Goal: Information Seeking & Learning: Check status

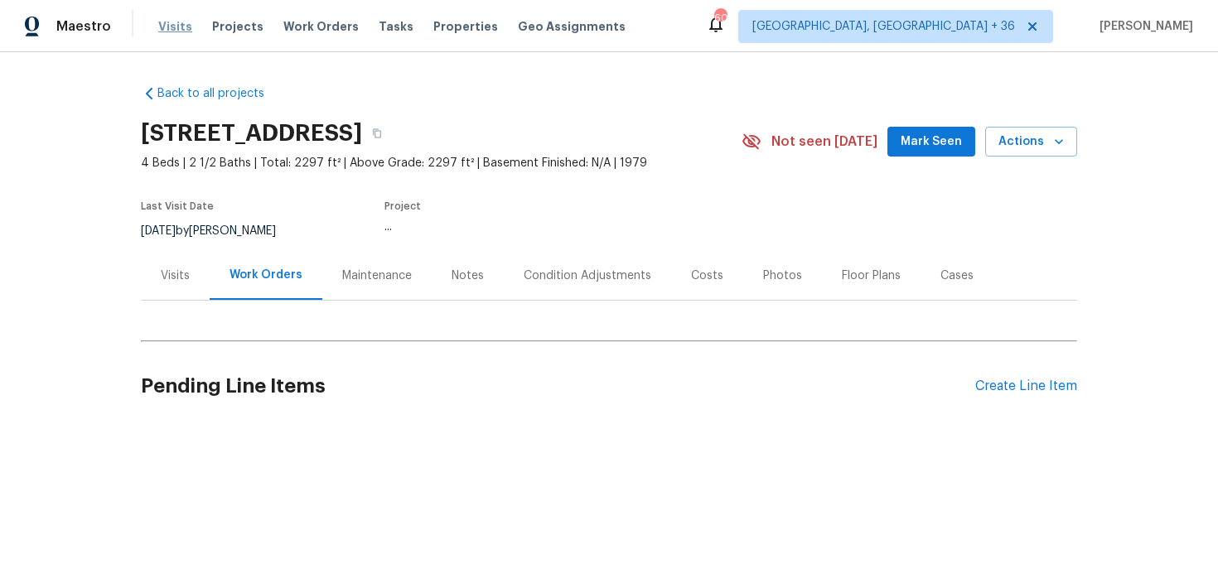
click at [161, 29] on span "Visits" at bounding box center [175, 26] width 34 height 17
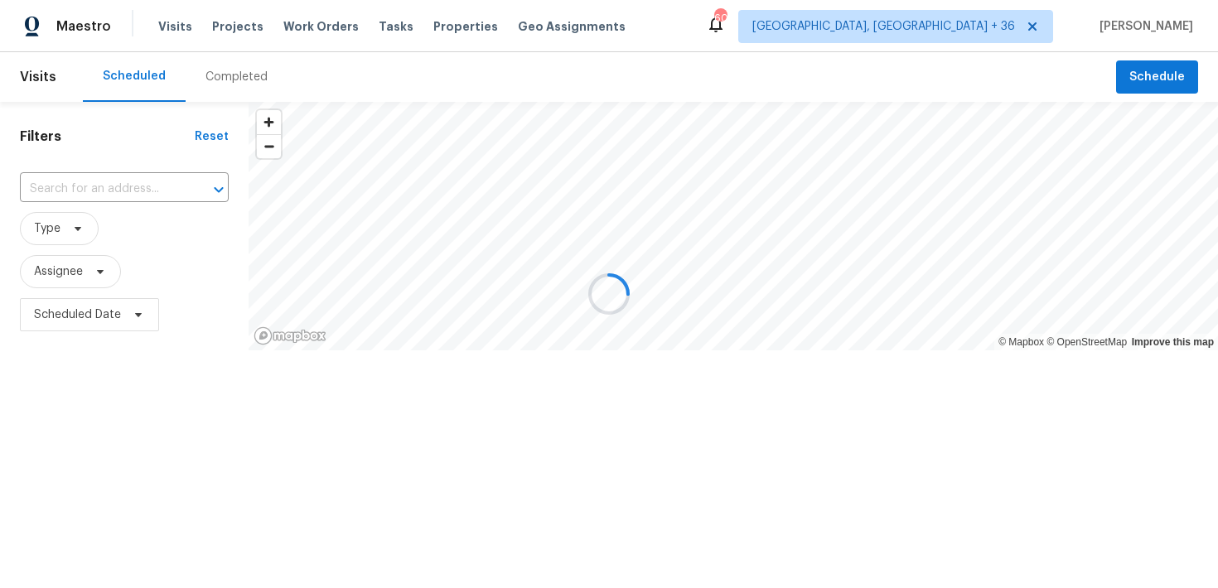
click at [219, 80] on div at bounding box center [609, 294] width 1218 height 588
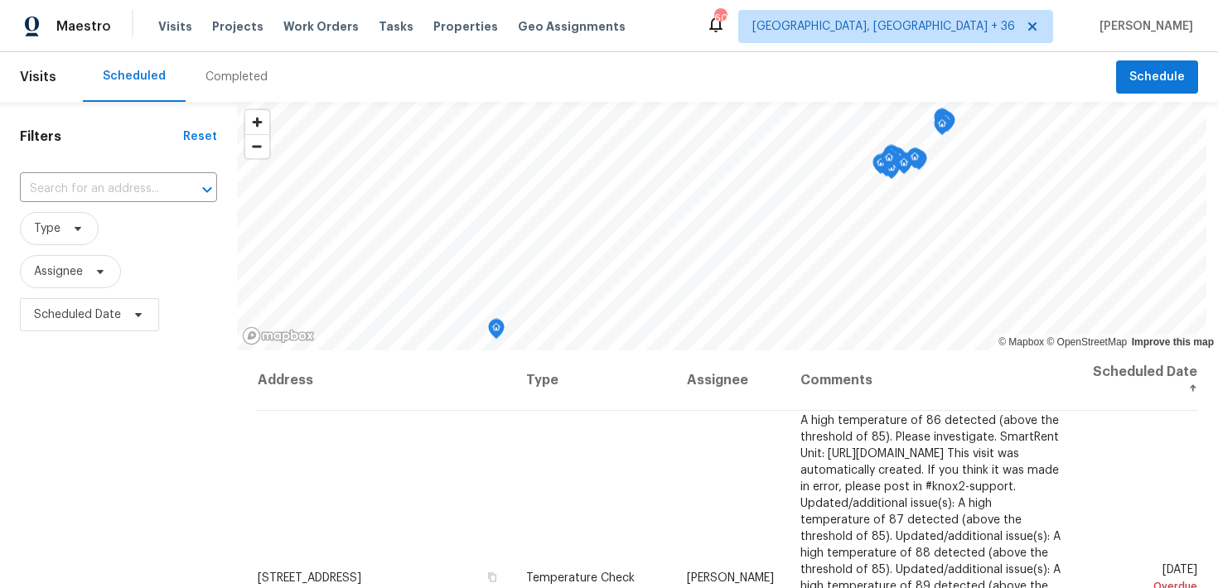
click at [226, 72] on div "Completed" at bounding box center [237, 77] width 62 height 17
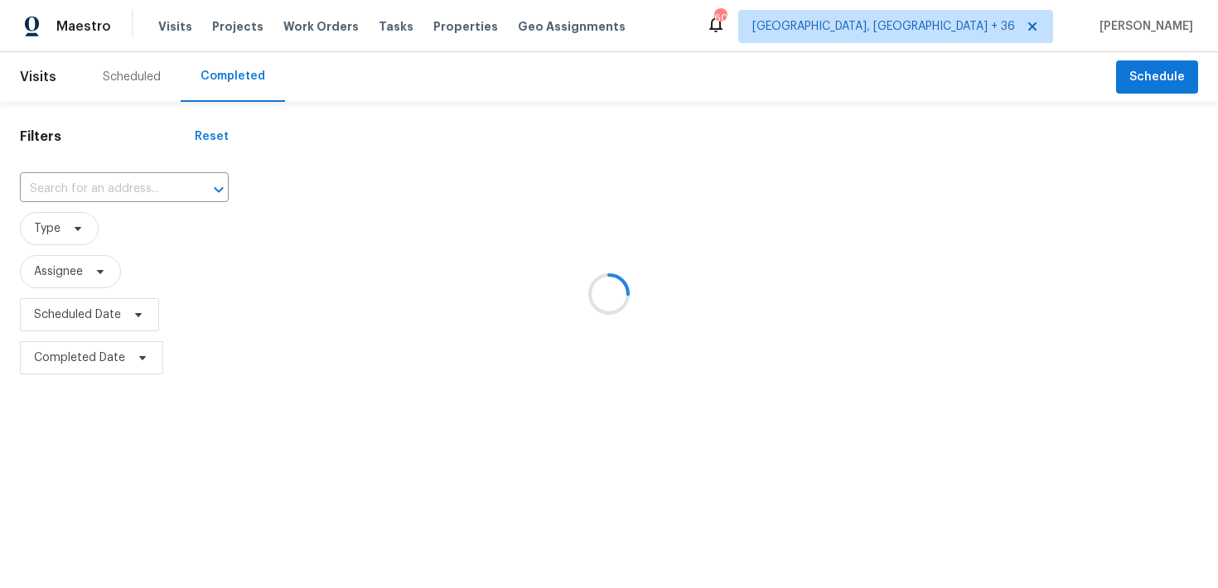
click at [54, 188] on div at bounding box center [609, 294] width 1218 height 588
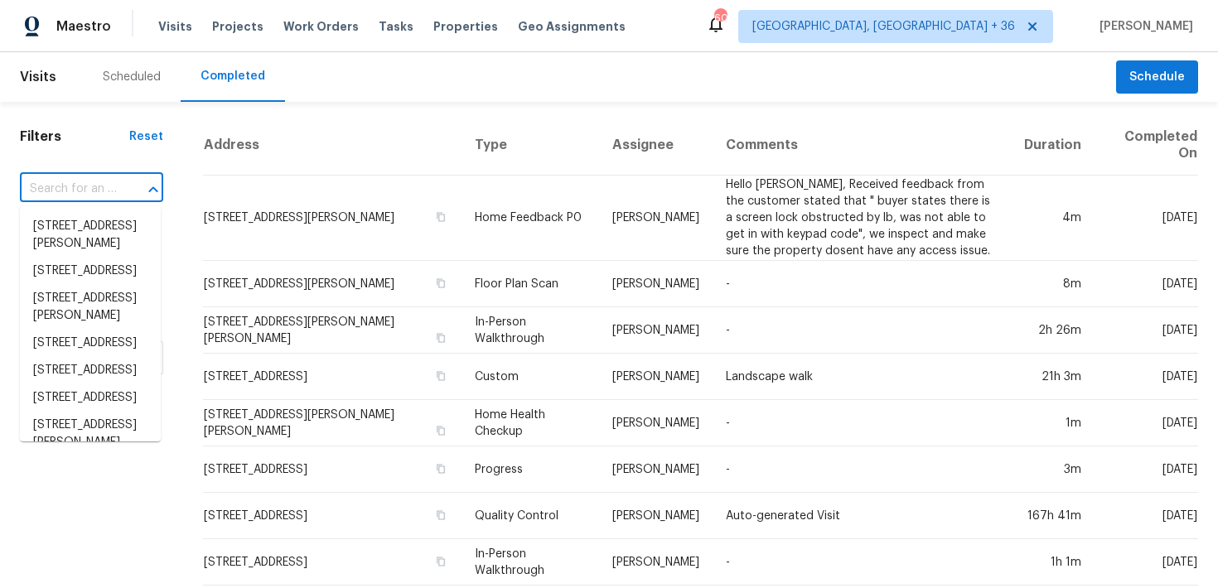
click at [54, 188] on input "text" at bounding box center [68, 190] width 97 height 26
paste input "[STREET_ADDRESS][PERSON_NAME][PERSON_NAME]"
type input "[STREET_ADDRESS][PERSON_NAME][PERSON_NAME]"
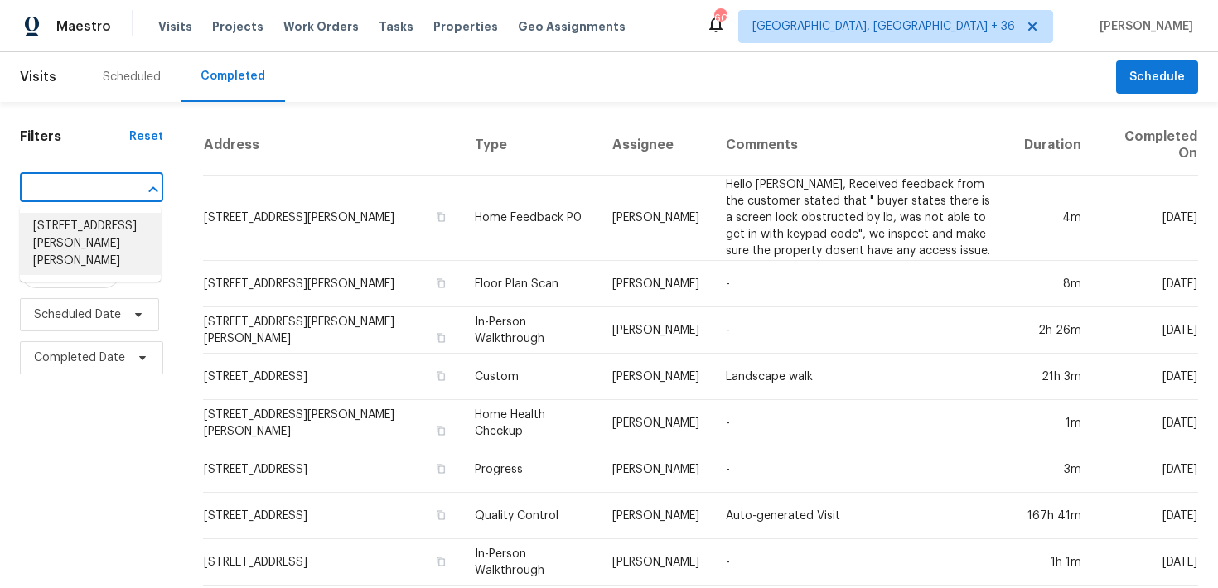
click at [48, 233] on li "[STREET_ADDRESS][PERSON_NAME][PERSON_NAME]" at bounding box center [90, 244] width 141 height 62
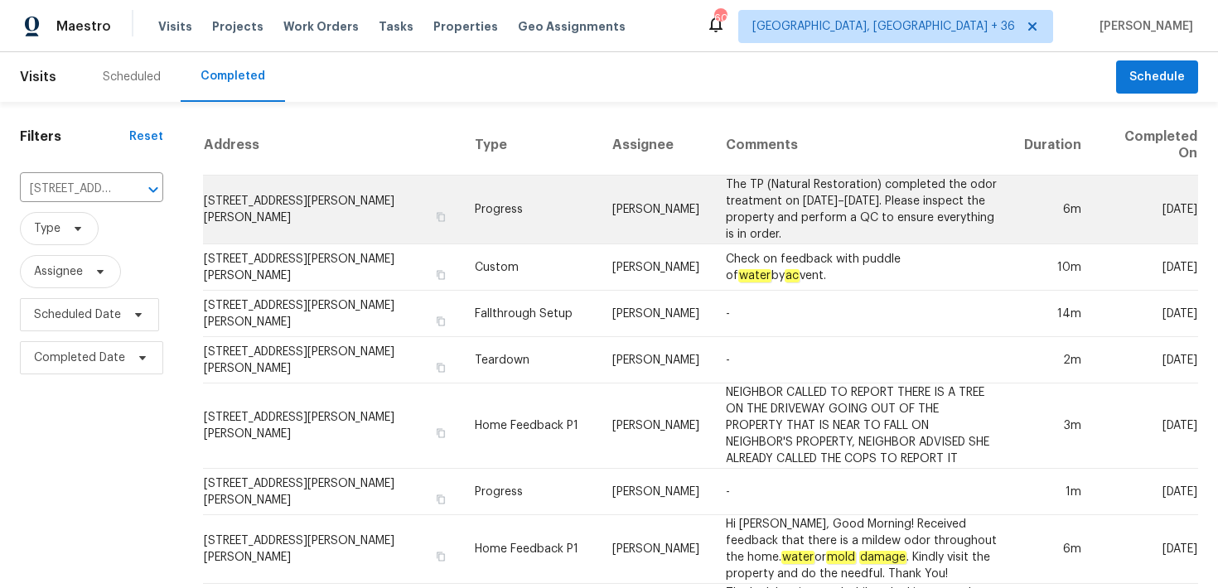
click at [462, 196] on td "Progress" at bounding box center [530, 210] width 137 height 69
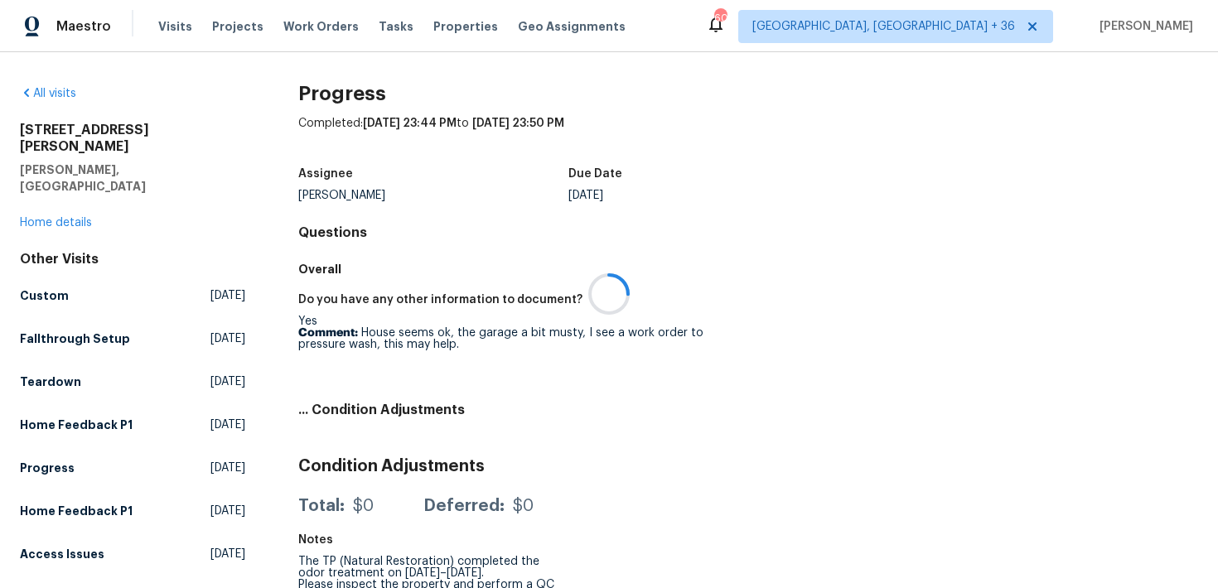
click at [51, 192] on div at bounding box center [609, 294] width 1218 height 588
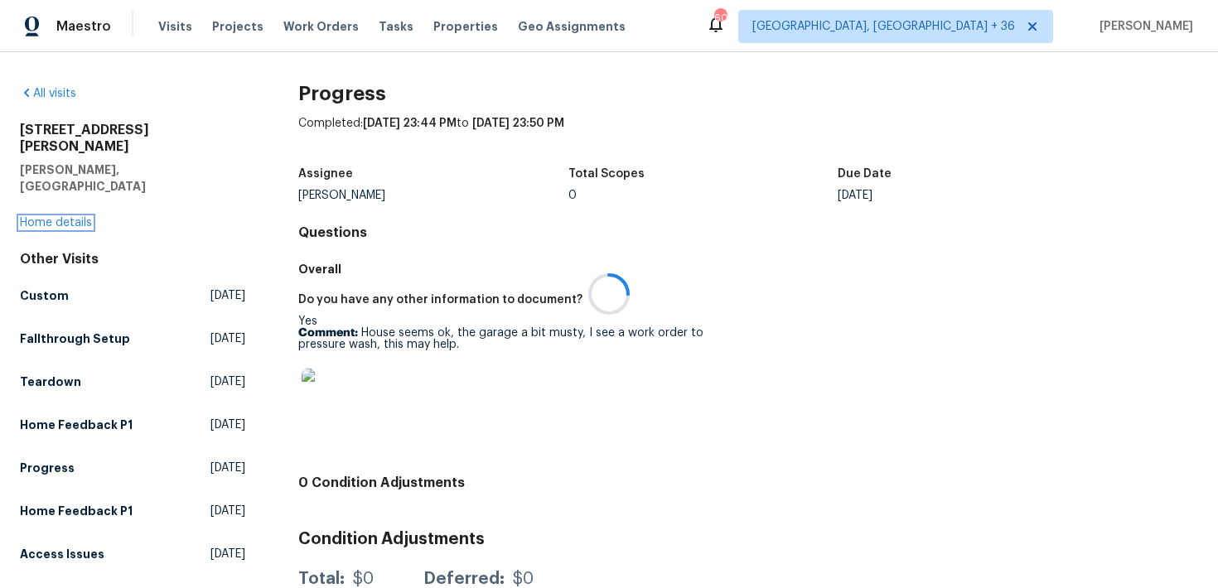
click at [42, 217] on link "Home details" at bounding box center [56, 223] width 72 height 12
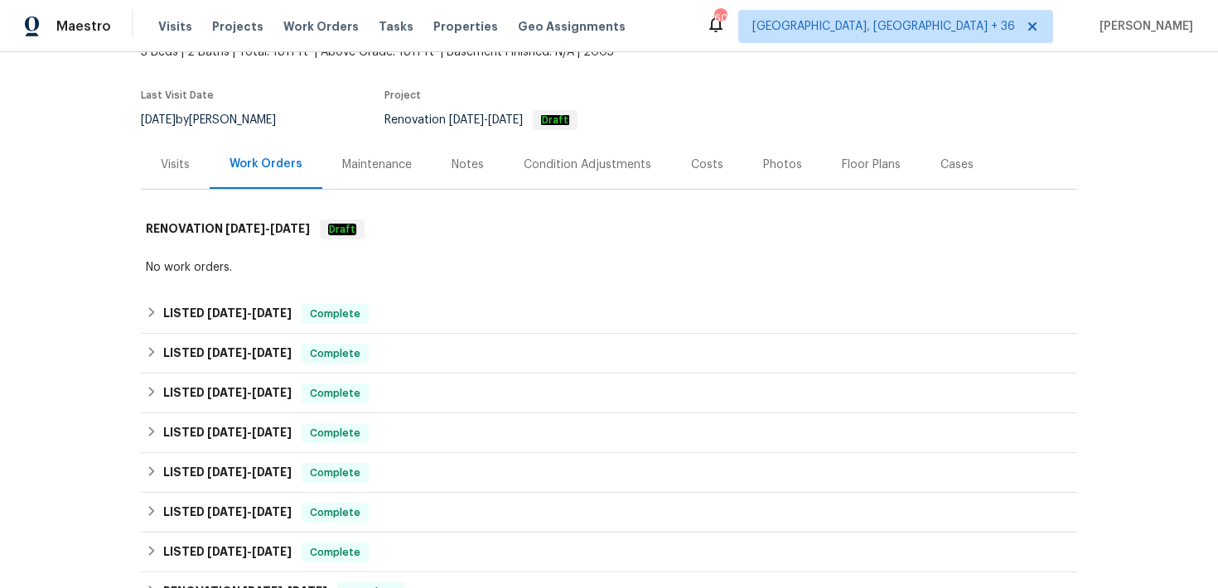
scroll to position [131, 0]
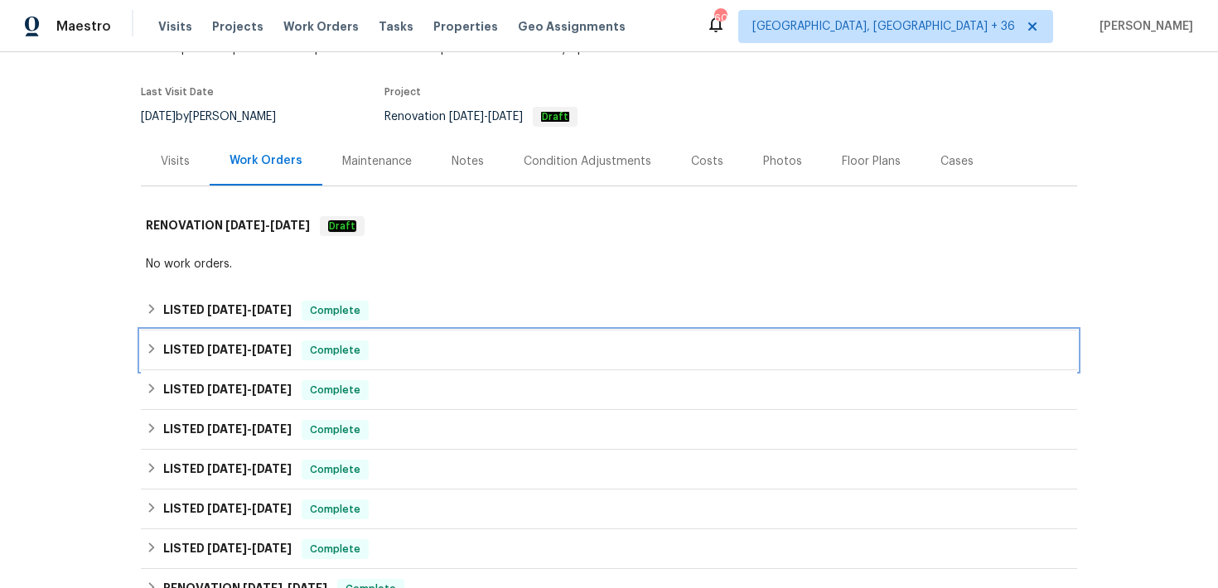
click at [367, 341] on div "LISTED [DATE] - [DATE] Complete" at bounding box center [609, 351] width 927 height 20
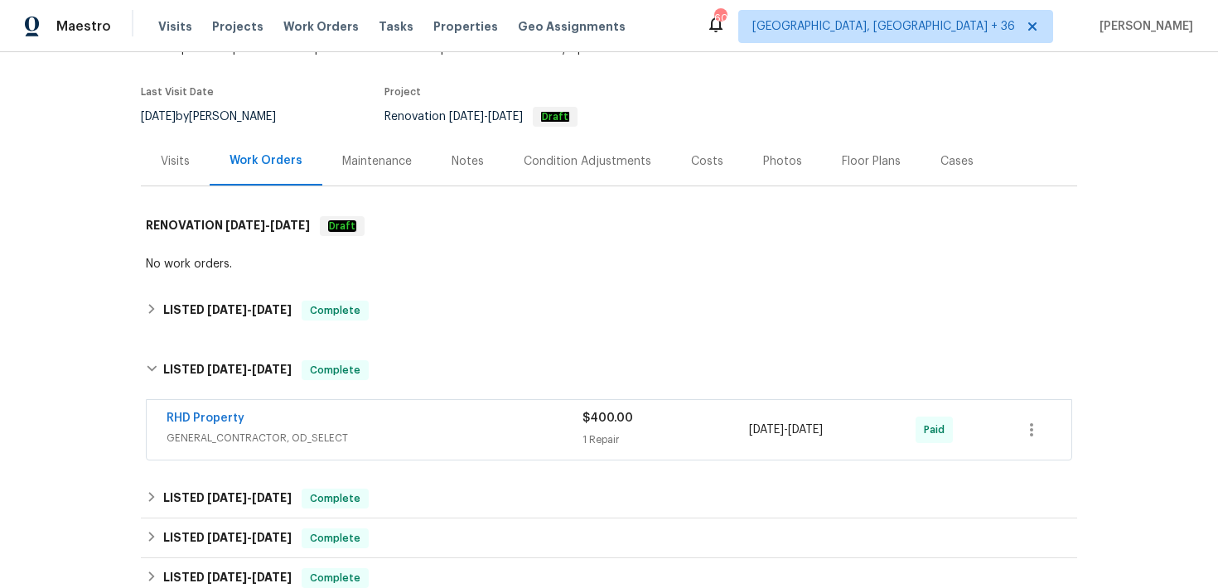
click at [554, 410] on div "RHD Property" at bounding box center [375, 420] width 416 height 20
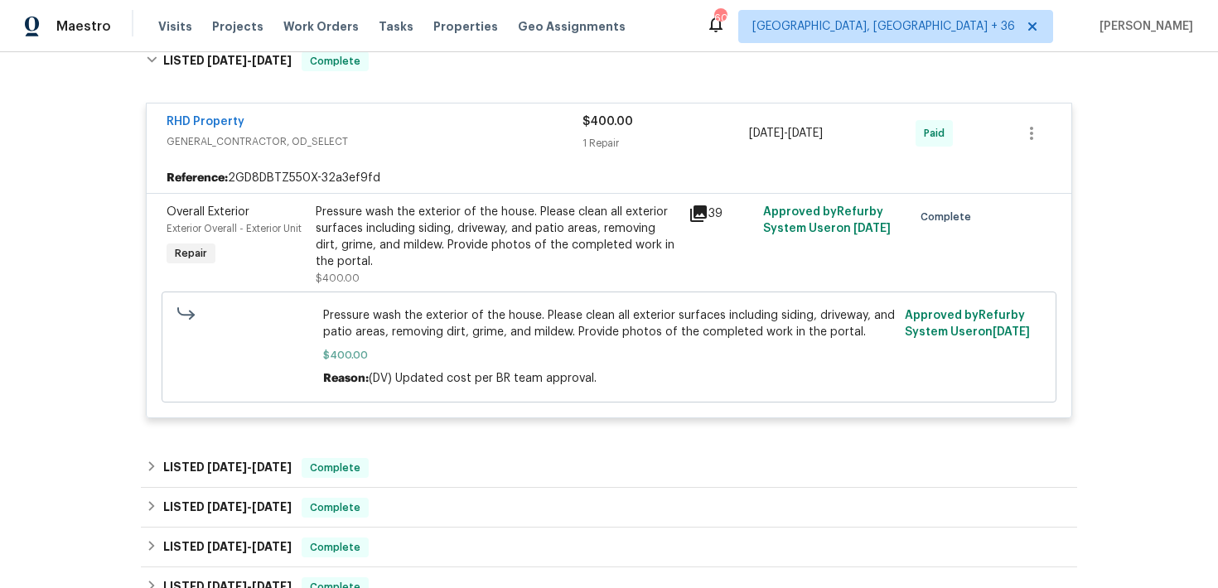
scroll to position [448, 0]
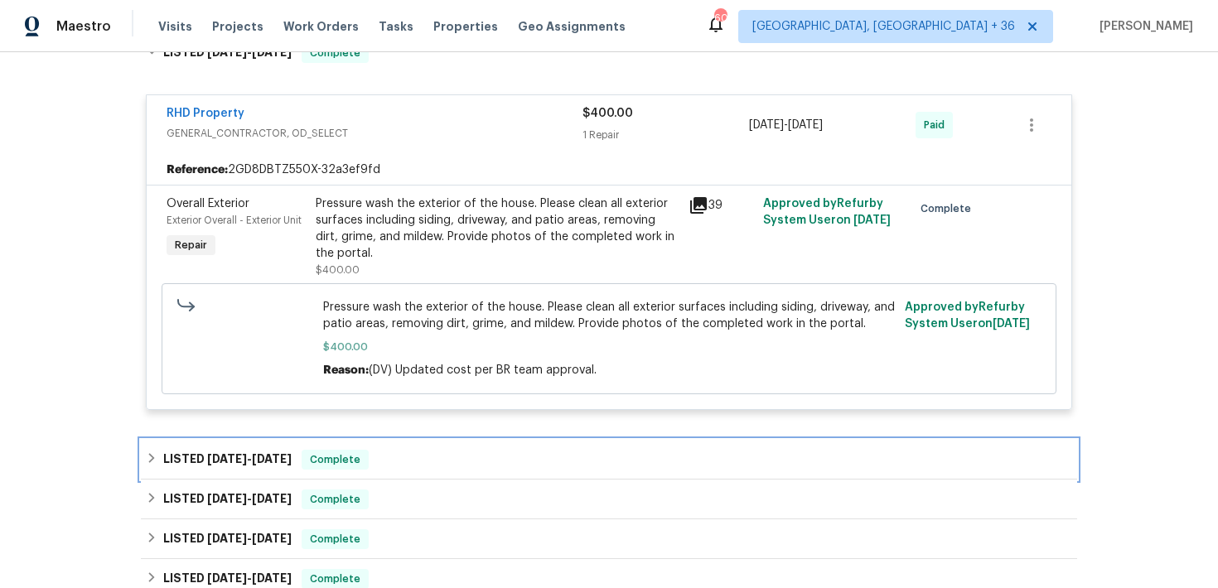
click at [411, 440] on div "LISTED [DATE] - [DATE] Complete" at bounding box center [609, 460] width 936 height 40
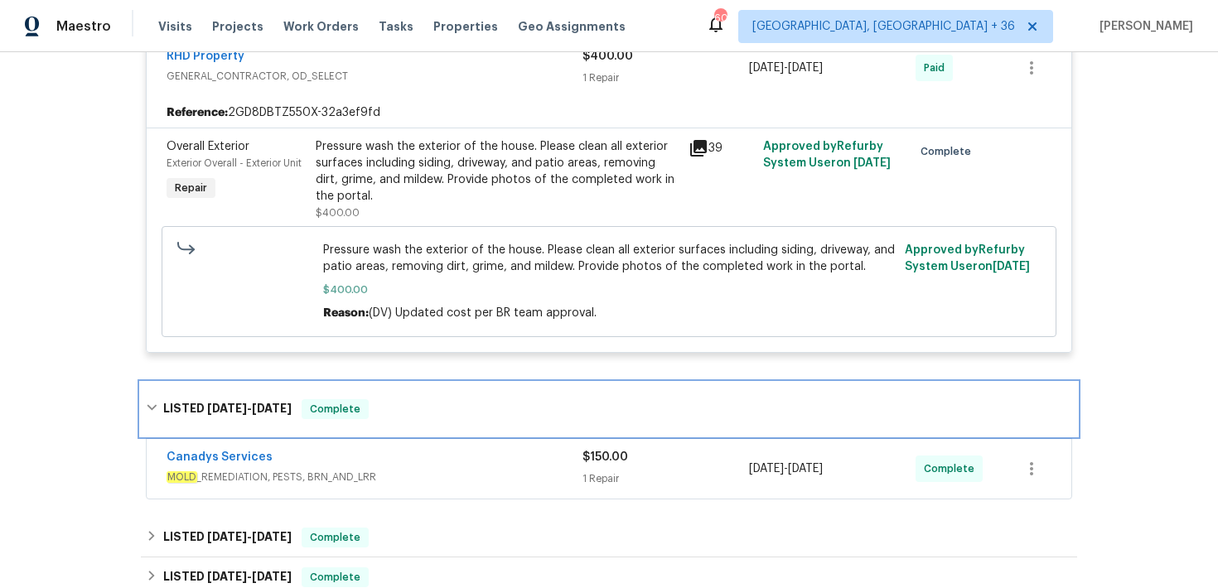
scroll to position [553, 0]
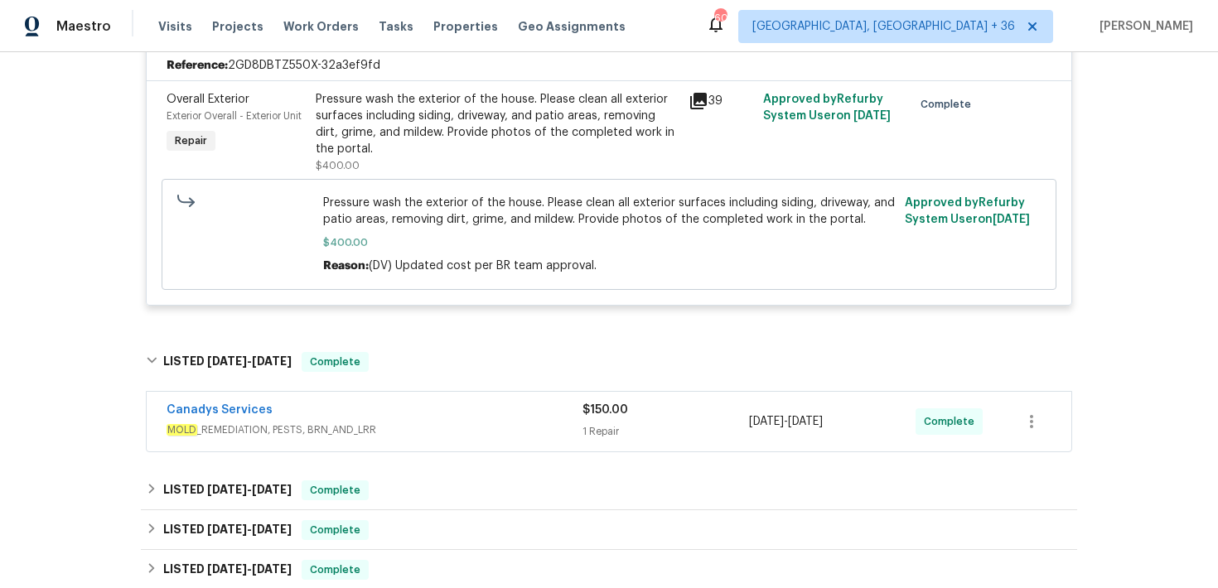
click at [623, 423] on div "1 Repair" at bounding box center [666, 431] width 167 height 17
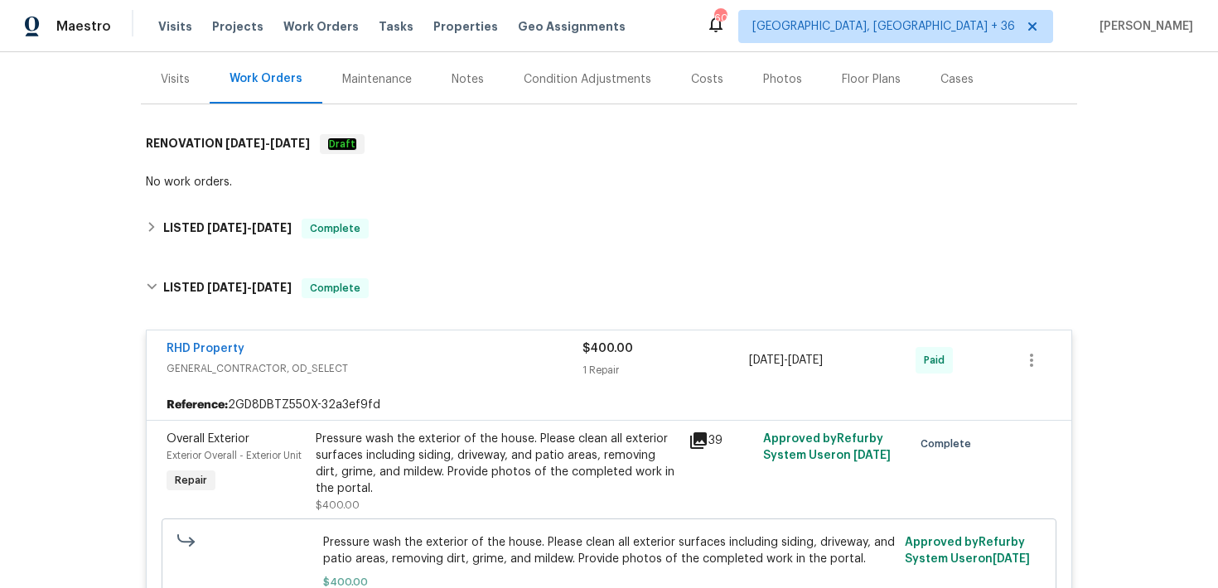
scroll to position [200, 0]
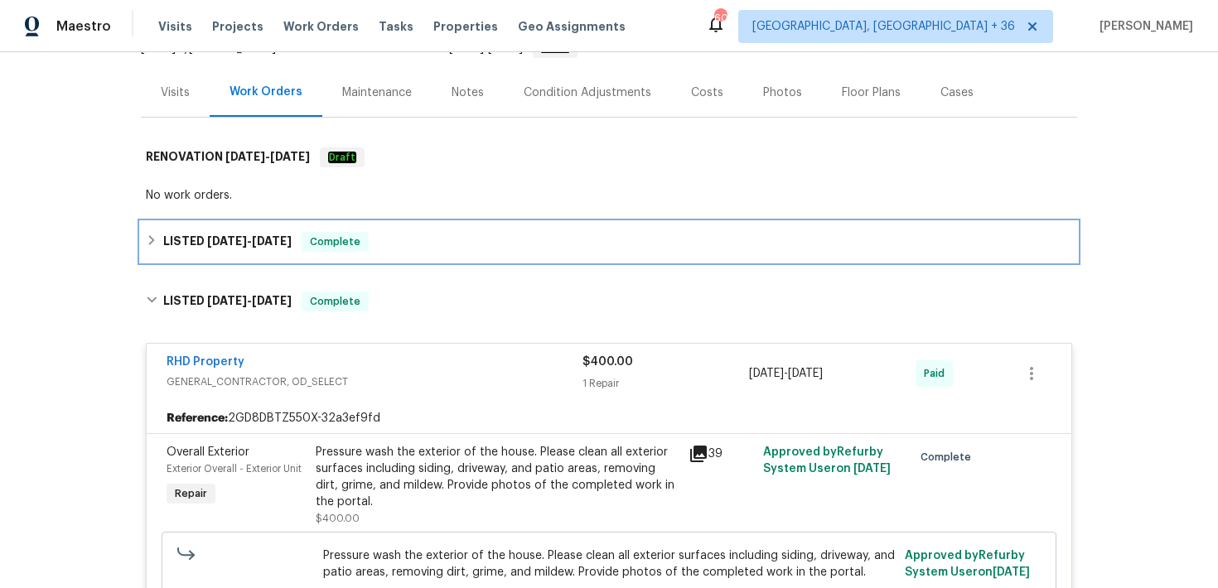
click at [413, 232] on div "LISTED [DATE] - [DATE] Complete" at bounding box center [609, 242] width 927 height 20
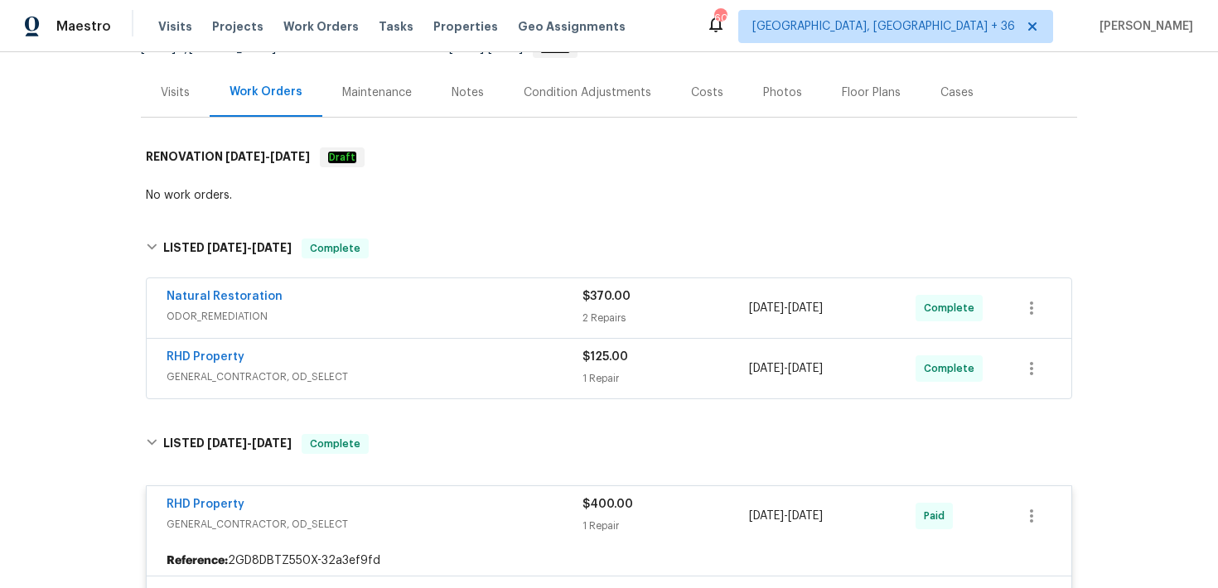
click at [600, 310] on div "2 Repairs" at bounding box center [666, 318] width 167 height 17
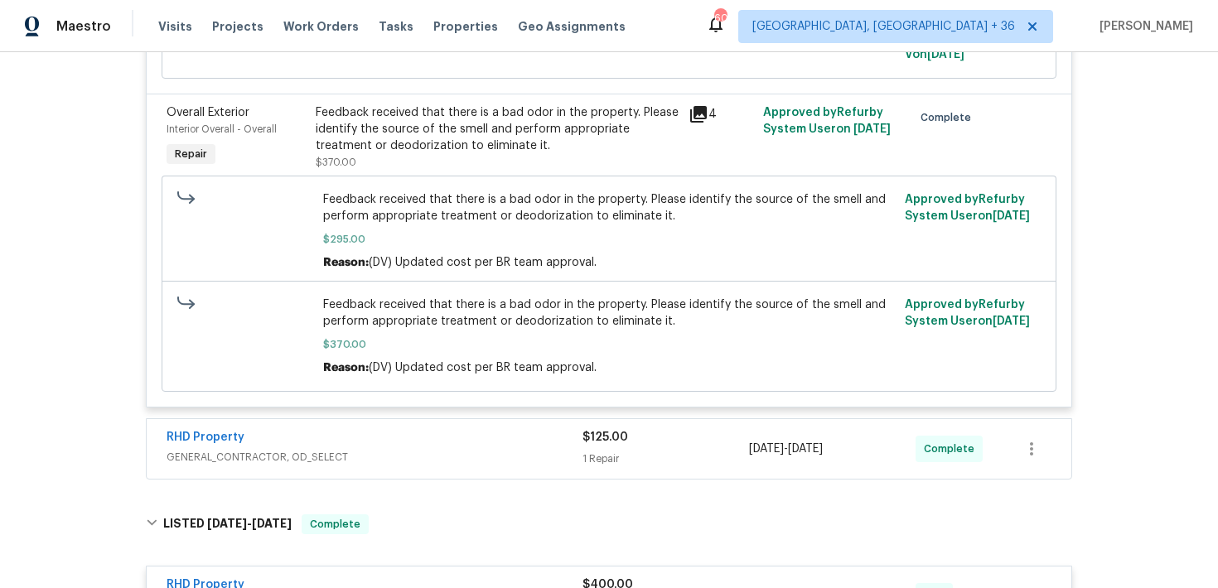
scroll to position [760, 0]
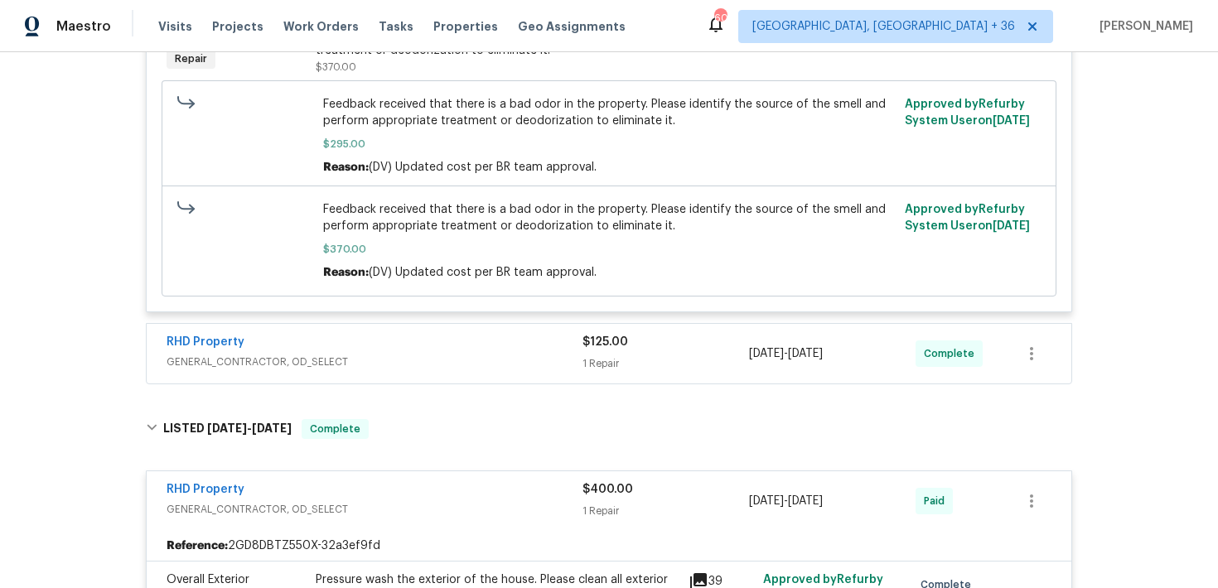
click at [611, 334] on div "$125.00" at bounding box center [666, 342] width 167 height 17
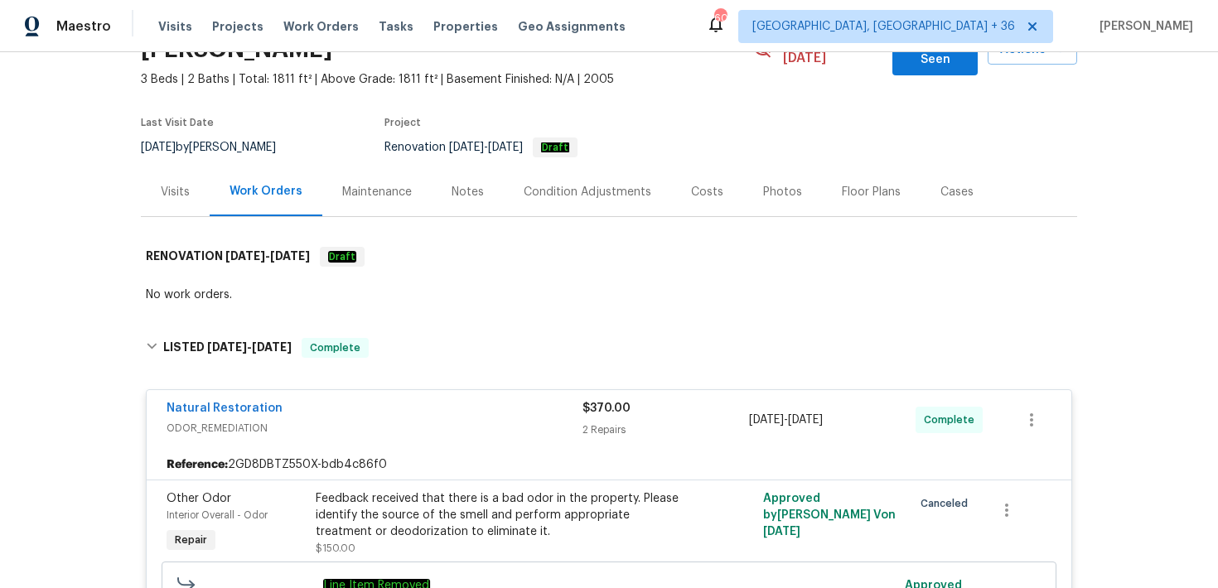
scroll to position [95, 0]
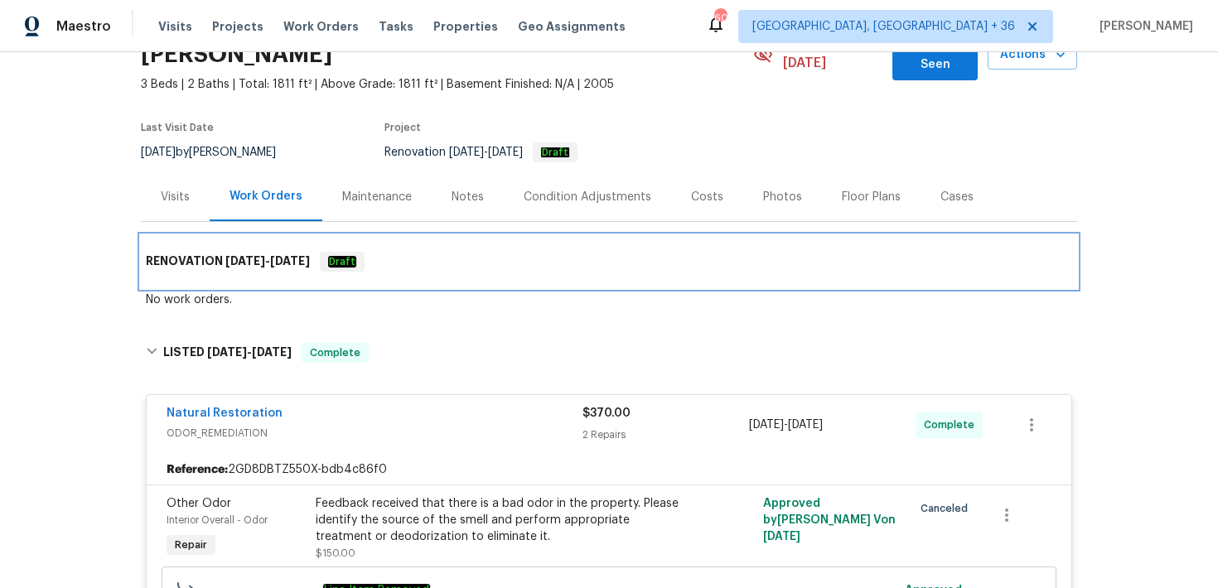
click at [410, 252] on div "RENOVATION [DATE] - [DATE] Draft" at bounding box center [609, 262] width 927 height 20
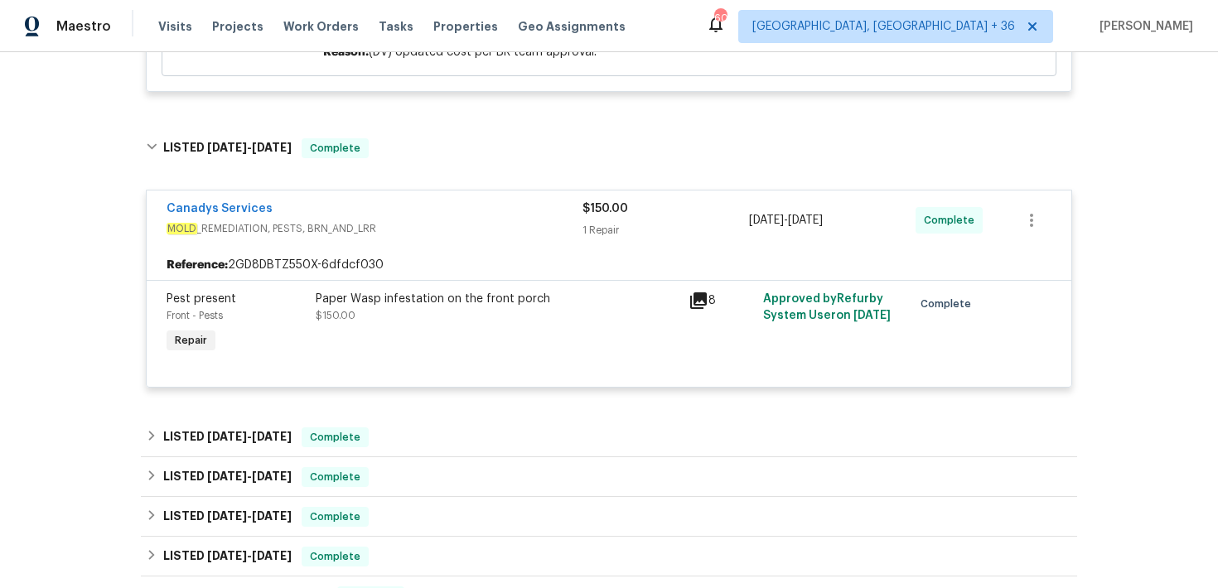
scroll to position [1720, 0]
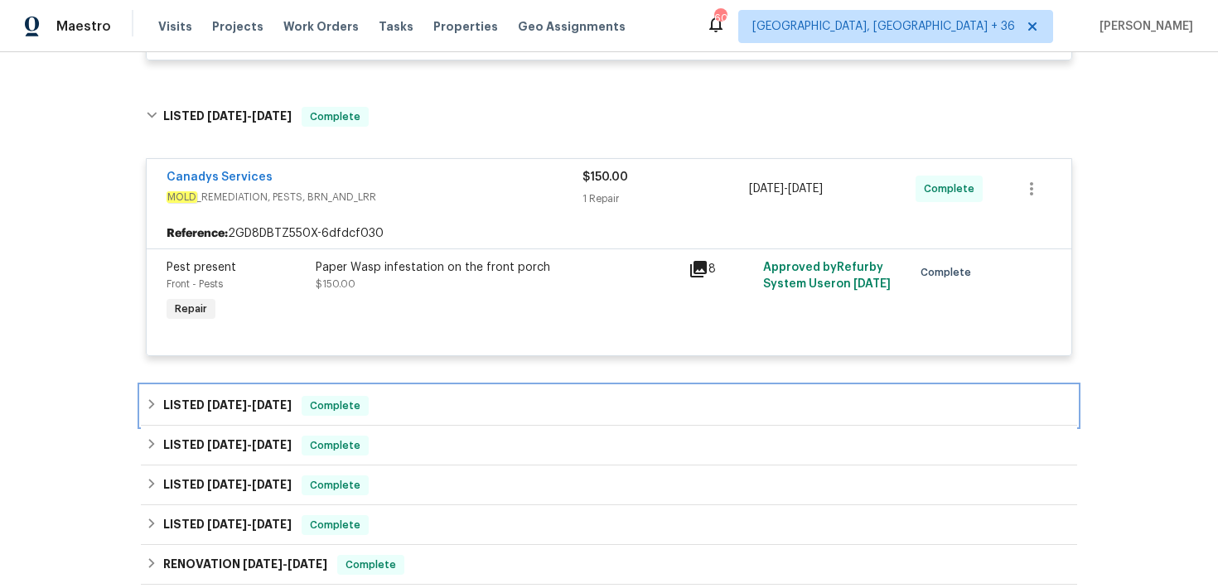
click at [406, 396] on div "LISTED [DATE] - [DATE] Complete" at bounding box center [609, 406] width 927 height 20
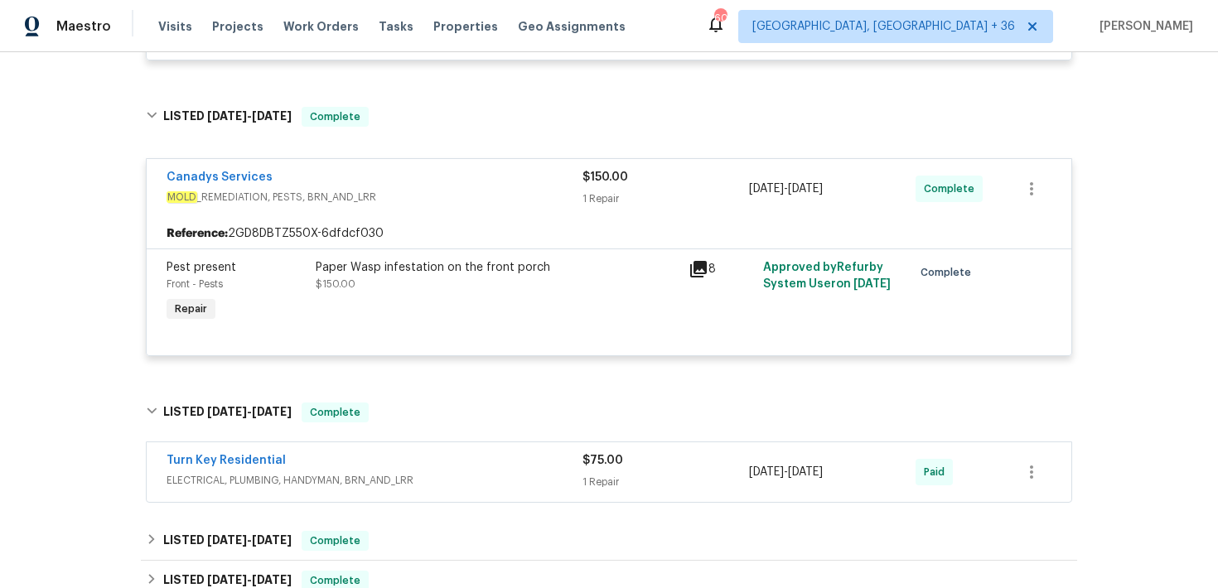
click at [595, 474] on div "1 Repair" at bounding box center [666, 482] width 167 height 17
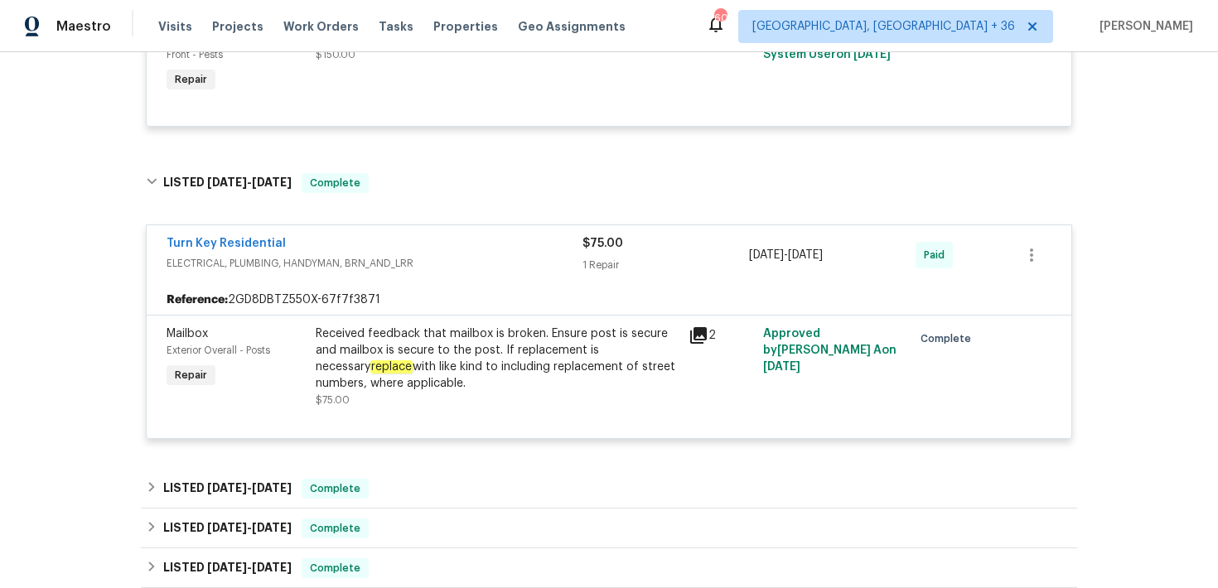
scroll to position [1953, 0]
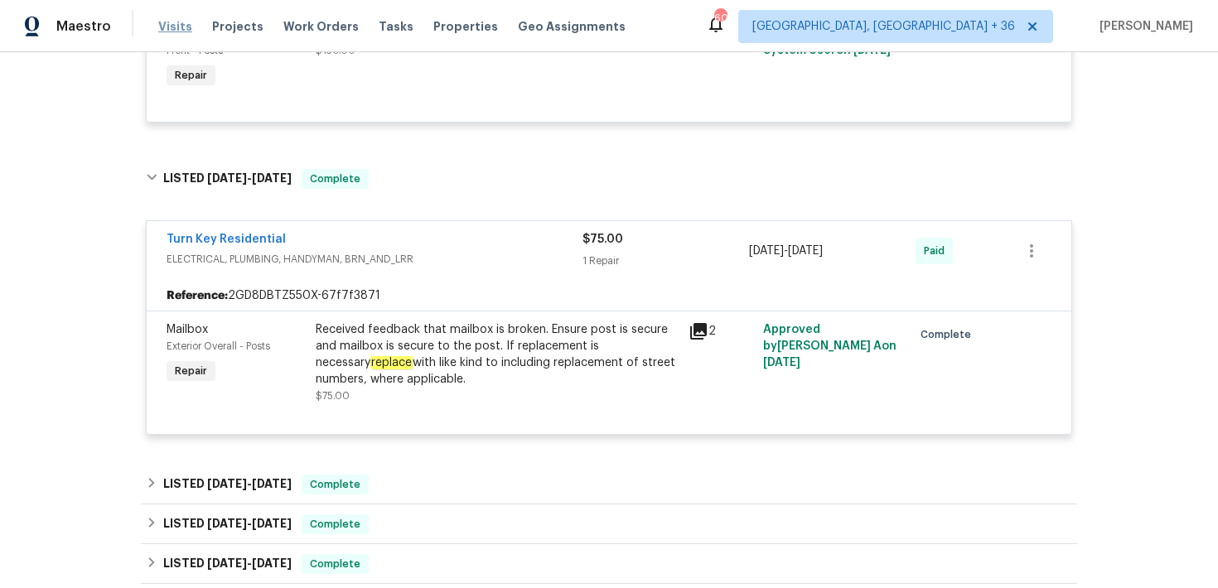
click at [167, 34] on span "Visits" at bounding box center [175, 26] width 34 height 17
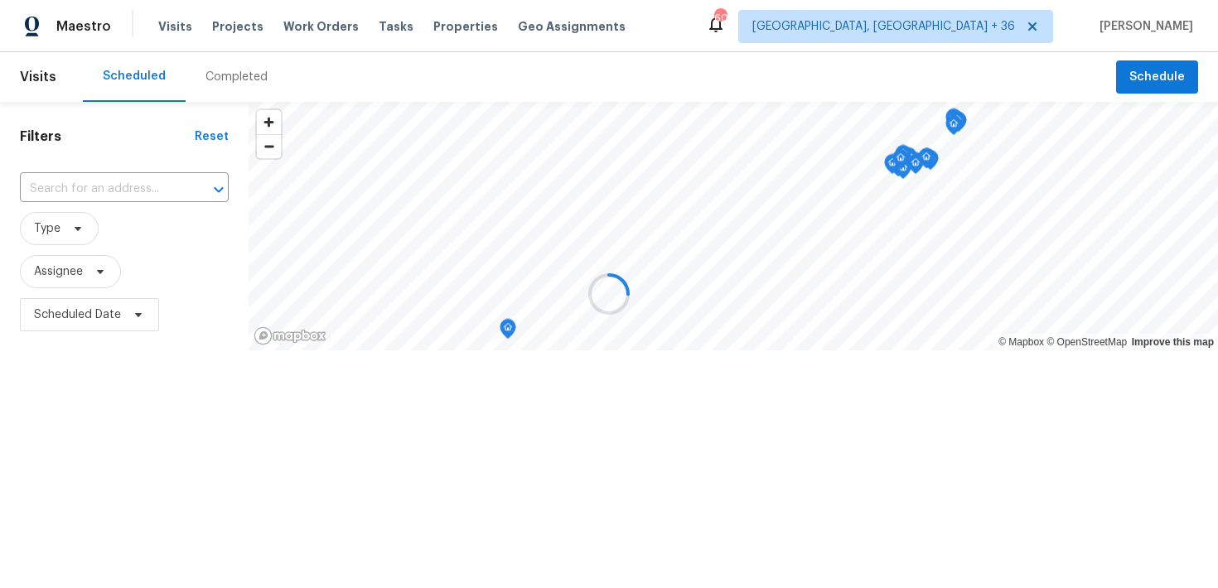
click at [222, 74] on div at bounding box center [609, 294] width 1218 height 588
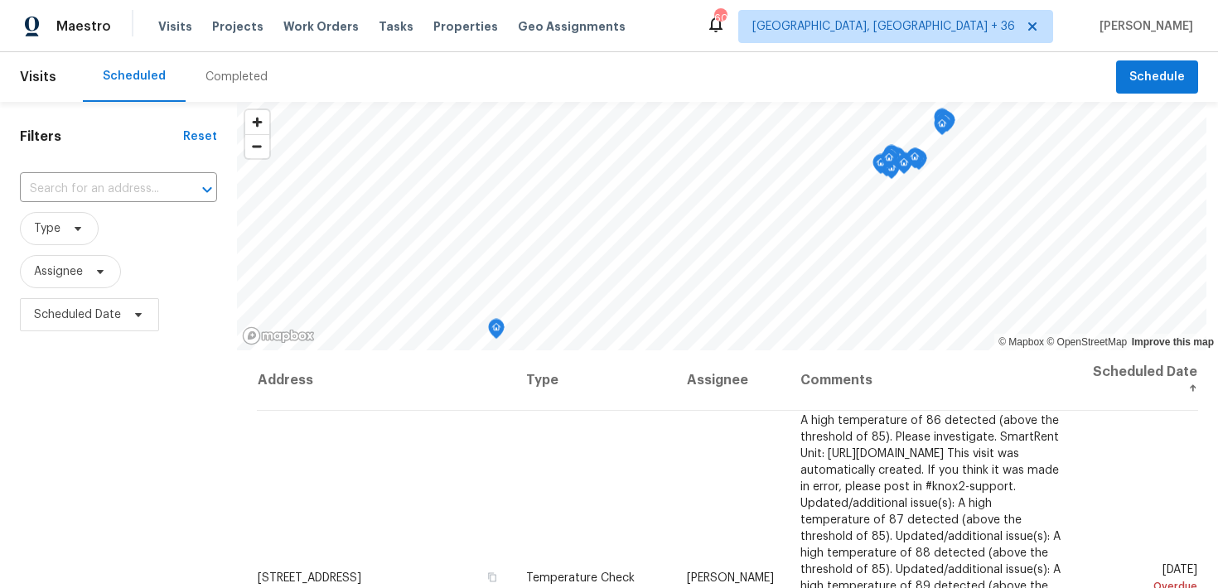
click at [220, 80] on div "Completed" at bounding box center [237, 77] width 62 height 17
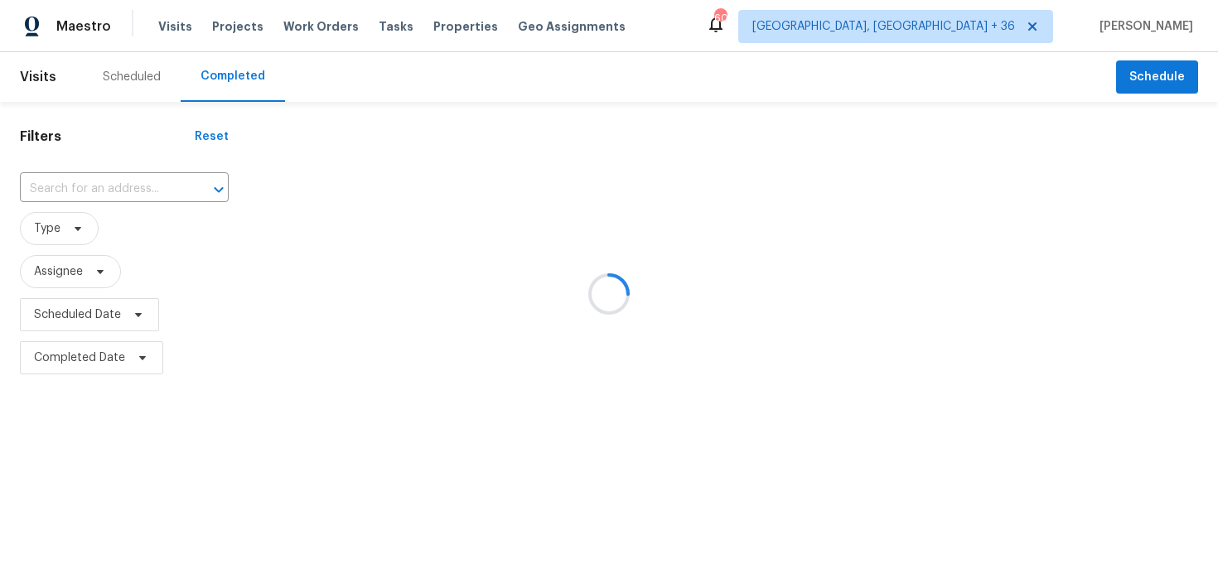
click at [135, 172] on div at bounding box center [609, 294] width 1218 height 588
click at [87, 199] on div at bounding box center [609, 294] width 1218 height 588
click at [74, 187] on div at bounding box center [609, 294] width 1218 height 588
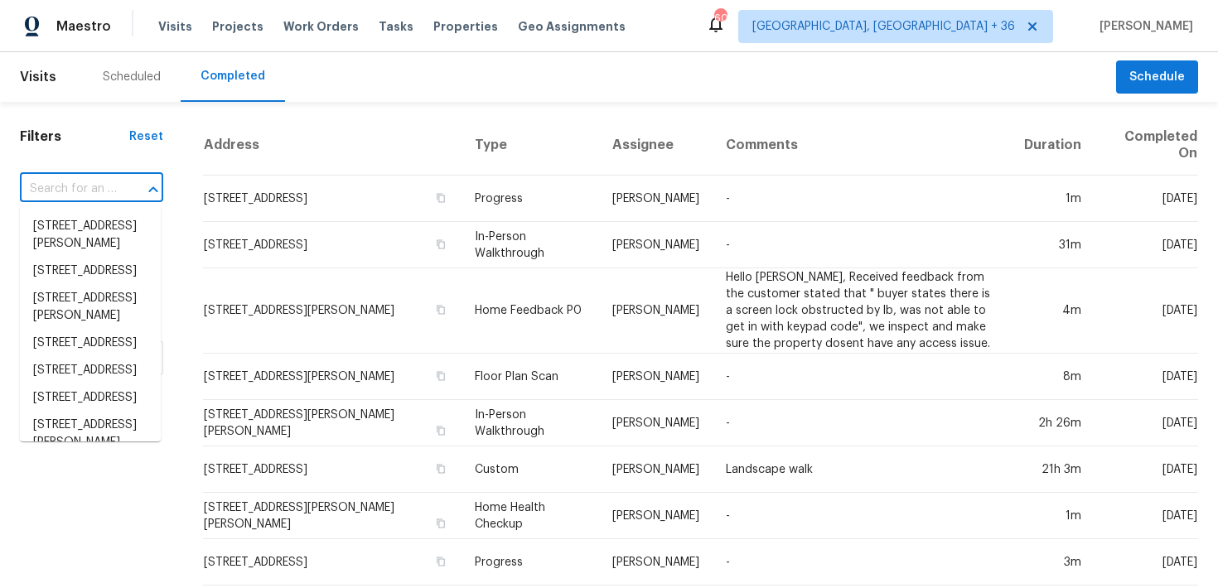
click at [81, 177] on input "text" at bounding box center [68, 190] width 97 height 26
paste input "[STREET_ADDRESS][PERSON_NAME]"
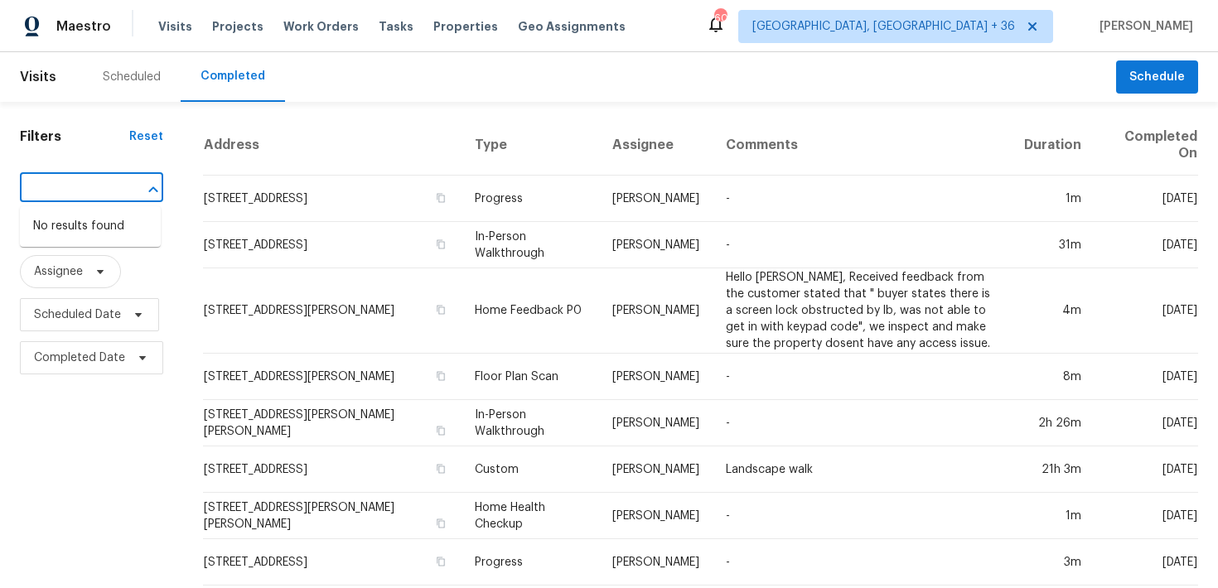
type input "[STREET_ADDRESS][PERSON_NAME]"
click at [69, 196] on input "text" at bounding box center [68, 190] width 97 height 26
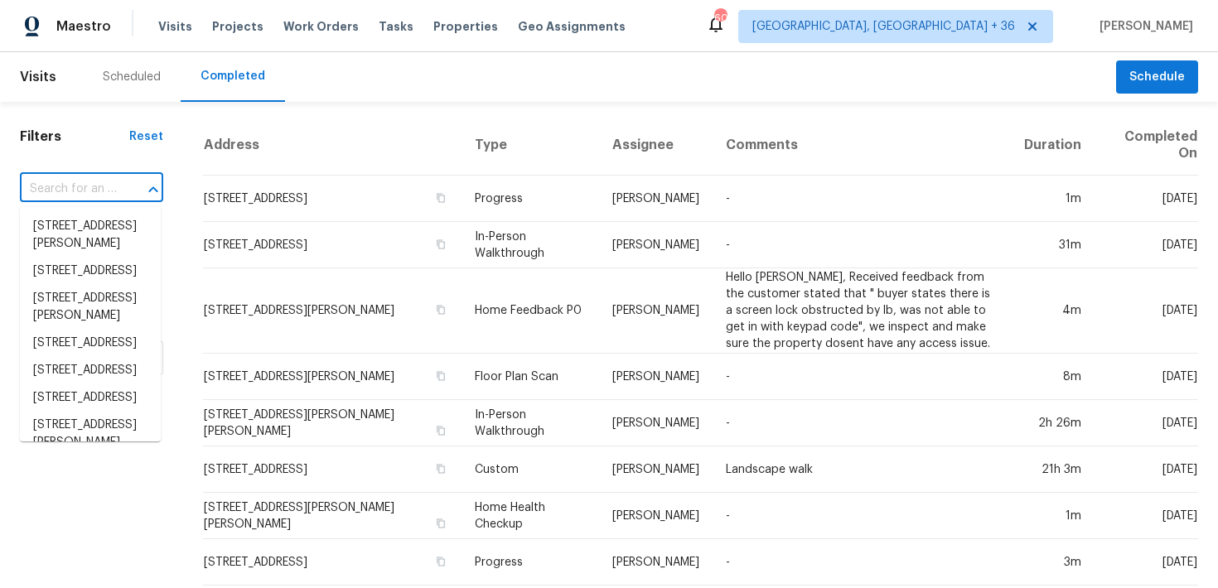
paste input "[STREET_ADDRESS][PERSON_NAME]"
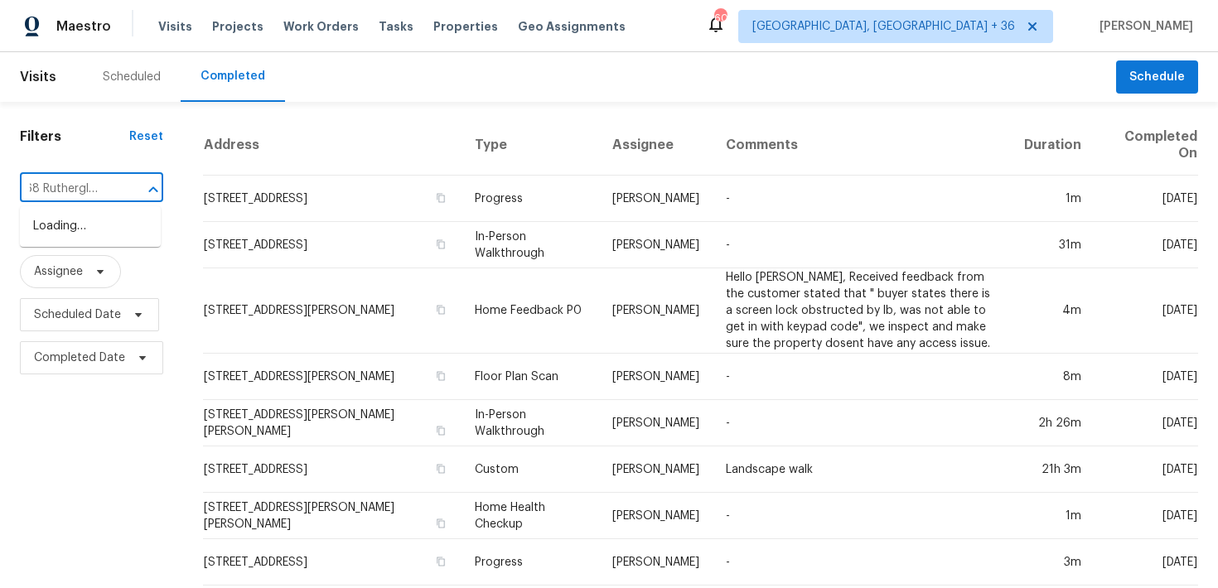
scroll to position [0, 20]
type input "1068 Rutherglen Dr"
click at [913, 34] on span "[GEOGRAPHIC_DATA], [GEOGRAPHIC_DATA] + 36" at bounding box center [883, 26] width 263 height 17
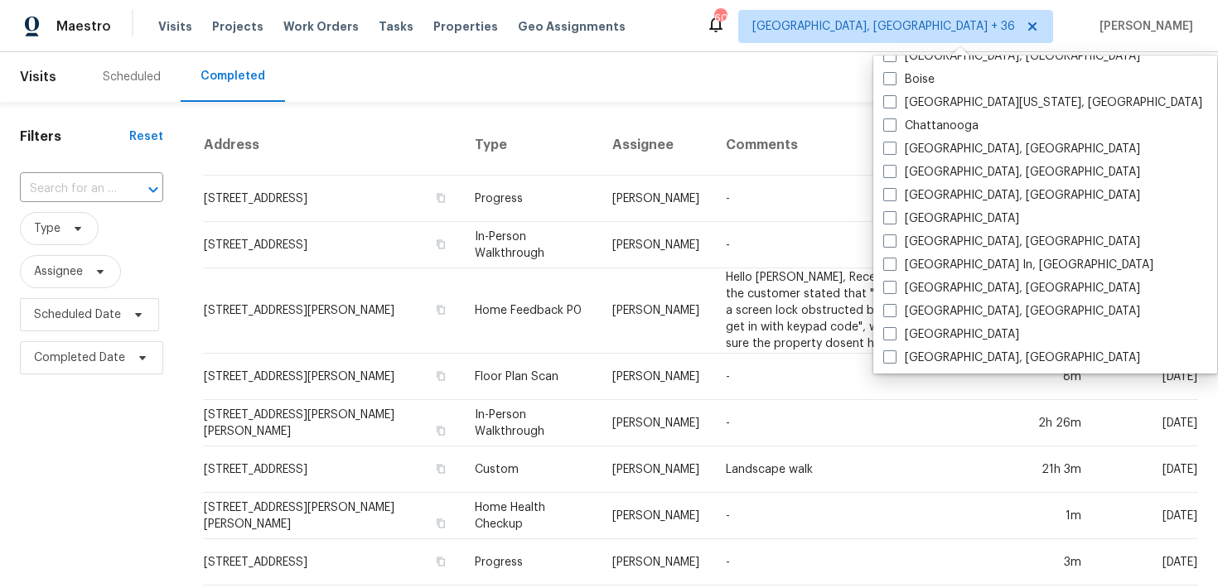
scroll to position [1111, 0]
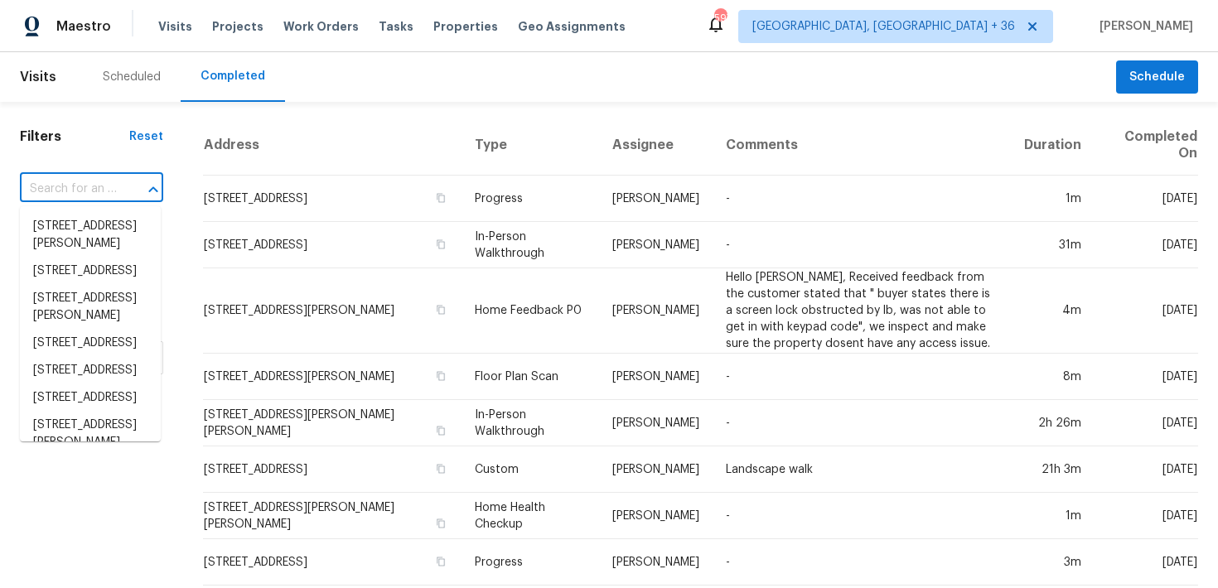
click at [88, 191] on input "text" at bounding box center [68, 190] width 97 height 26
paste input "[STREET_ADDRESS][PERSON_NAME][PERSON_NAME]"
type input "[STREET_ADDRESS][PERSON_NAME][PERSON_NAME]"
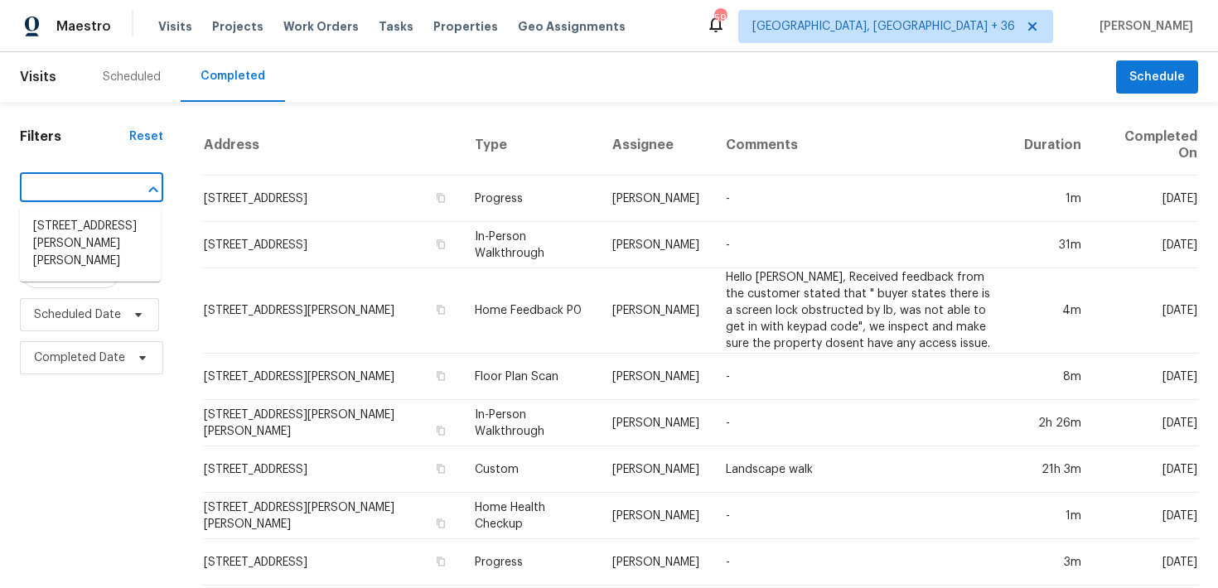
click at [79, 226] on li "[STREET_ADDRESS][PERSON_NAME][PERSON_NAME]" at bounding box center [90, 244] width 141 height 62
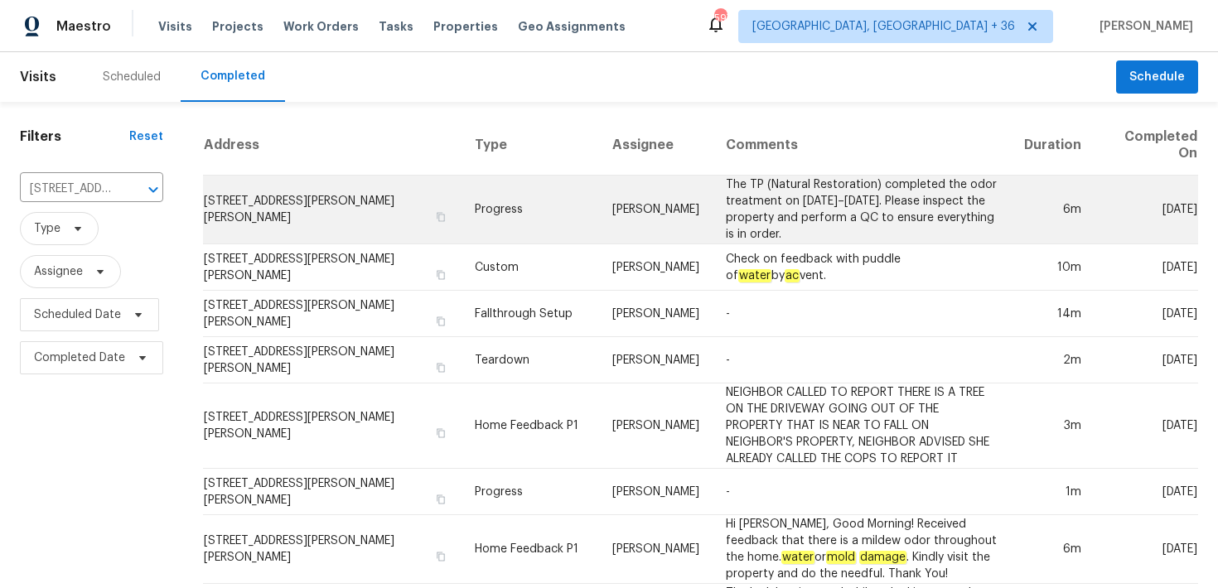
click at [462, 204] on td "Progress" at bounding box center [530, 210] width 137 height 69
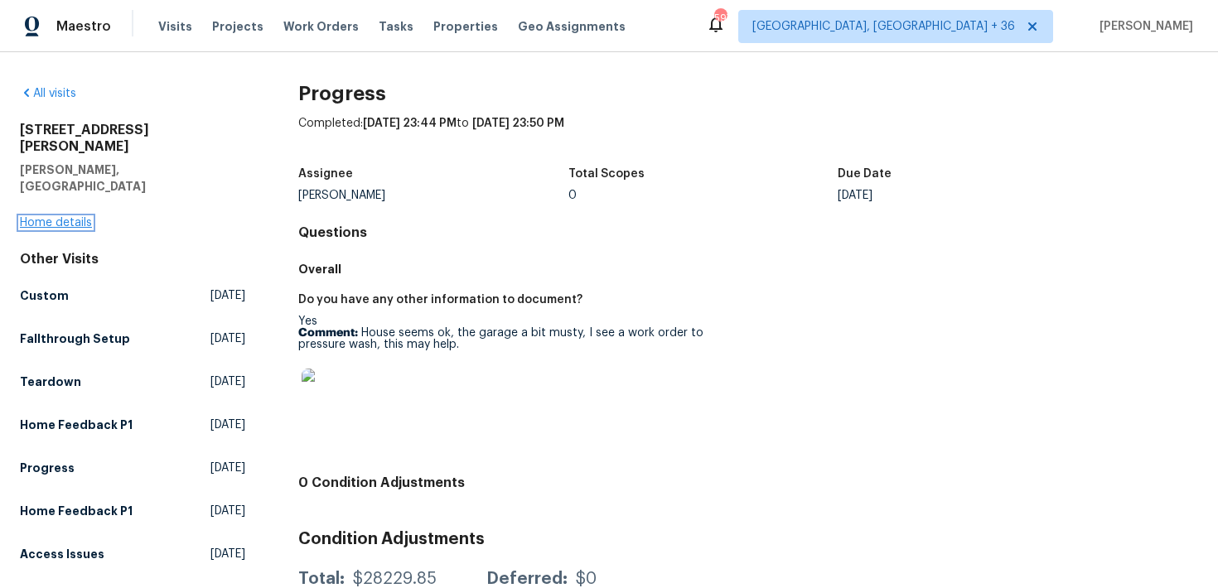
click at [57, 217] on link "Home details" at bounding box center [56, 223] width 72 height 12
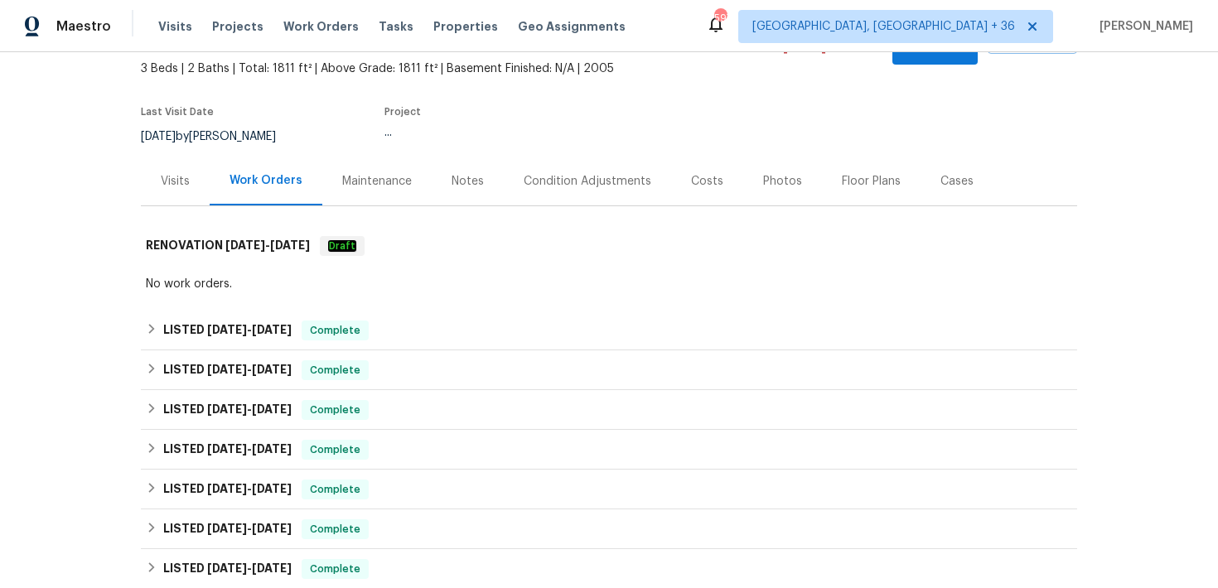
scroll to position [133, 0]
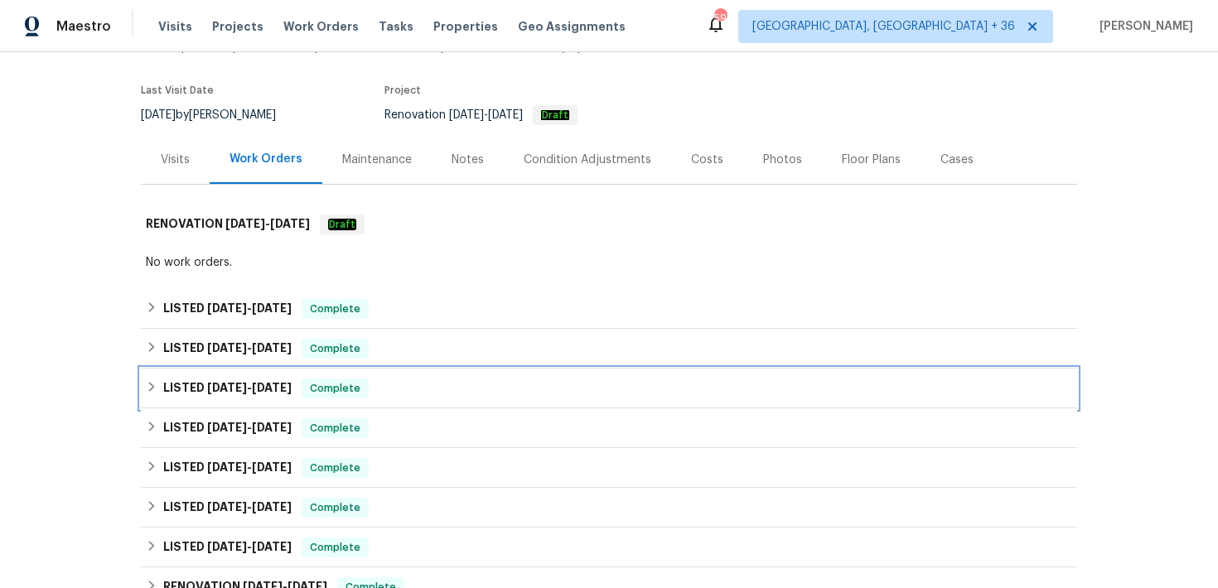
click at [373, 379] on div "LISTED [DATE] - [DATE] Complete" at bounding box center [609, 389] width 927 height 20
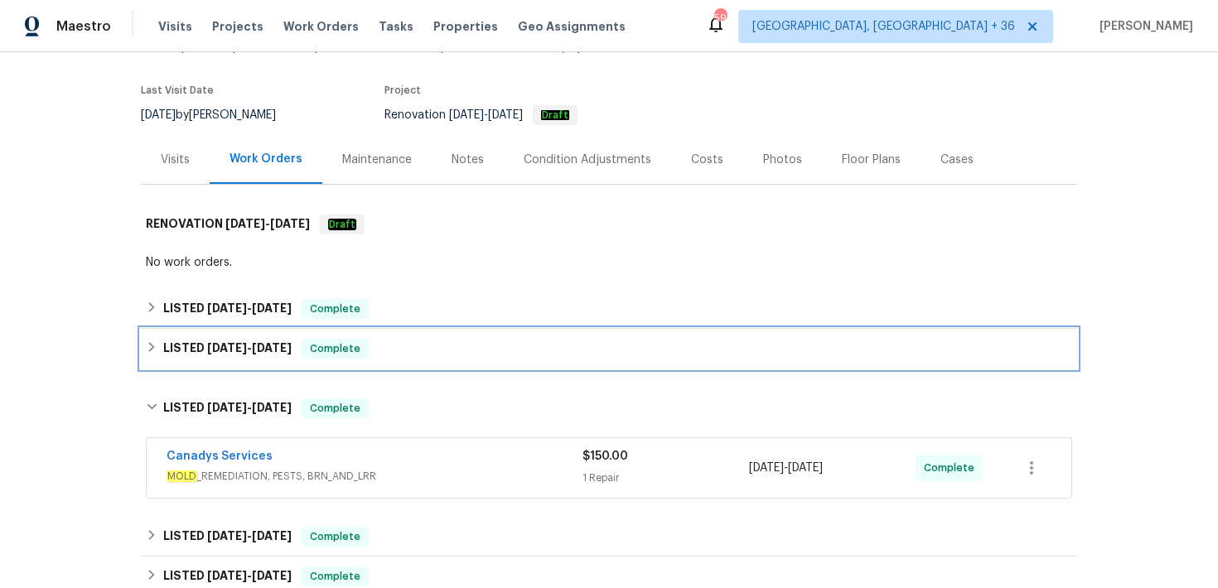
click at [447, 339] on div "LISTED [DATE] - [DATE] Complete" at bounding box center [609, 349] width 927 height 20
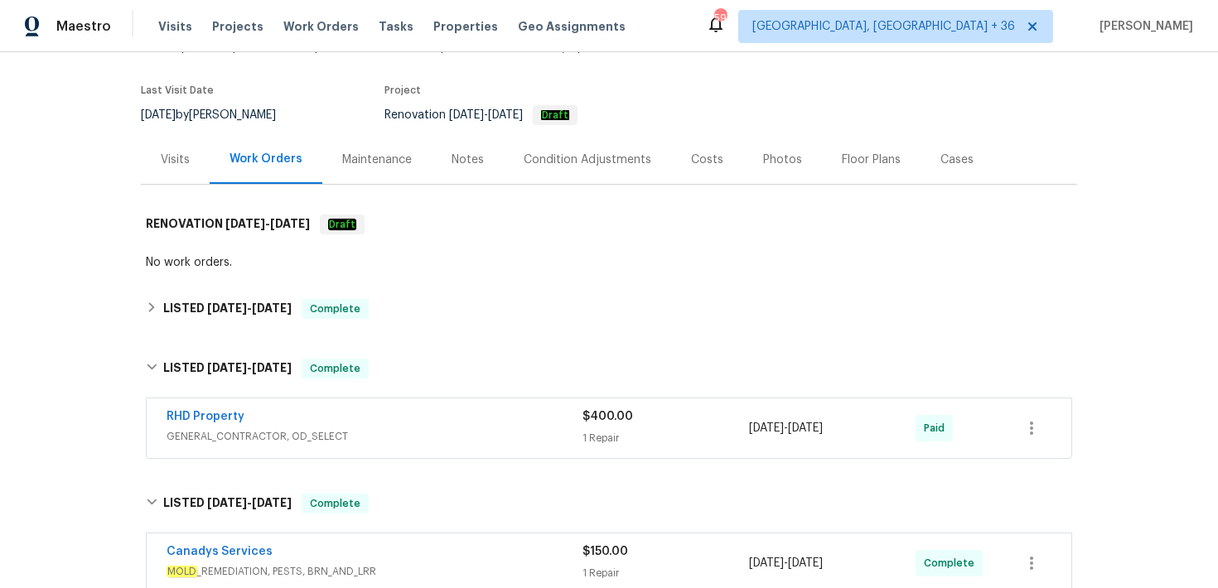
click at [584, 430] on div "1 Repair" at bounding box center [666, 438] width 167 height 17
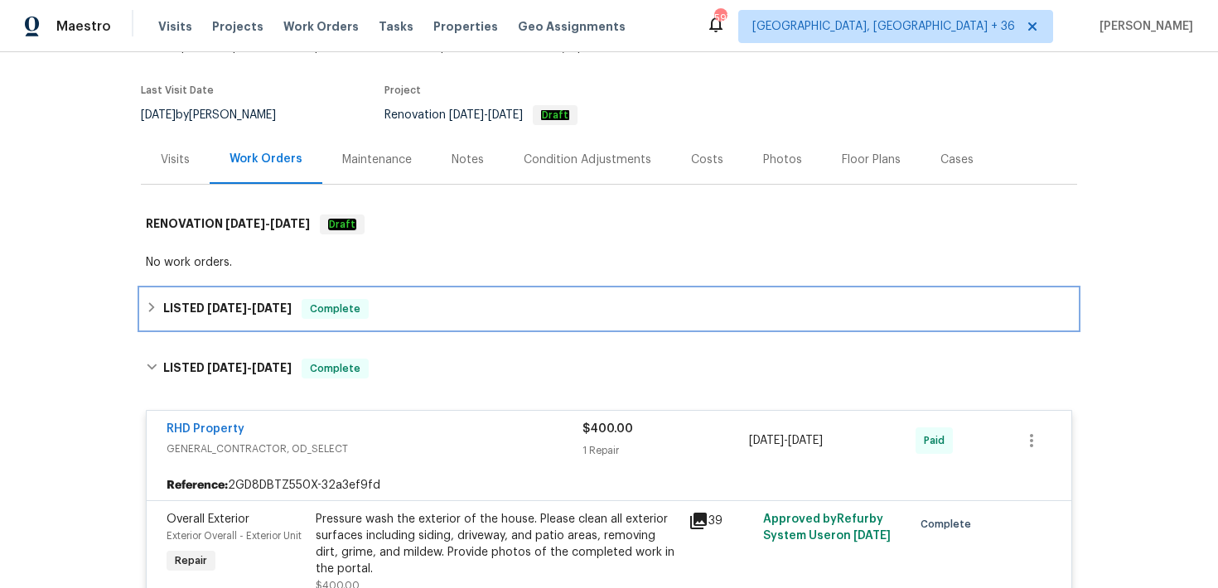
click at [455, 305] on div "LISTED [DATE] - [DATE] Complete" at bounding box center [609, 309] width 936 height 40
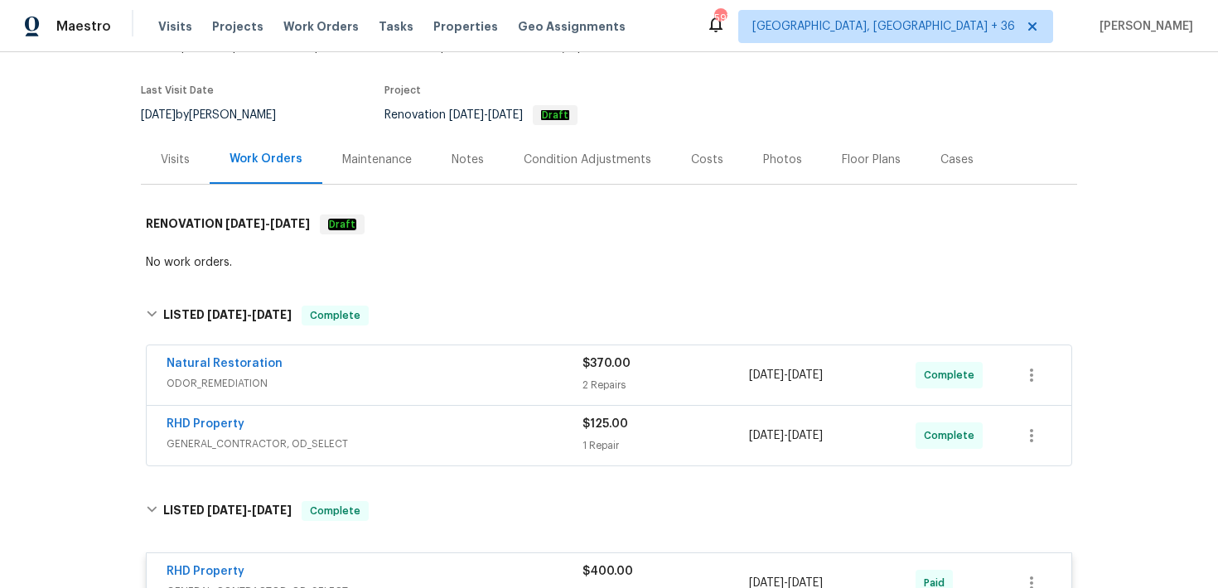
click at [583, 357] on div "$370.00 2 Repairs" at bounding box center [666, 376] width 167 height 40
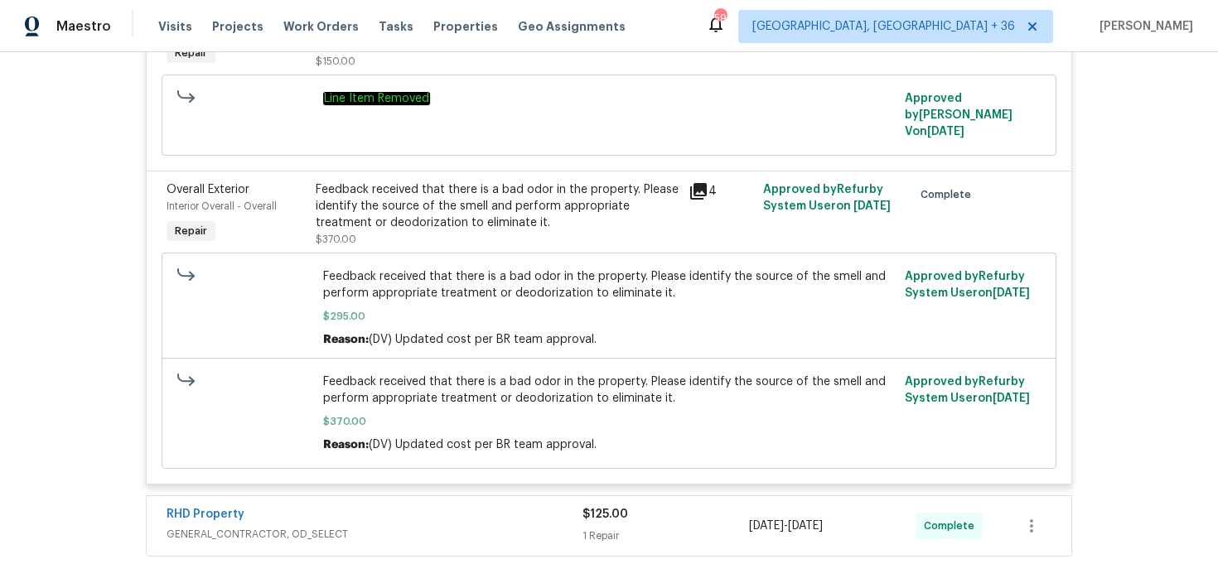
scroll to position [661, 0]
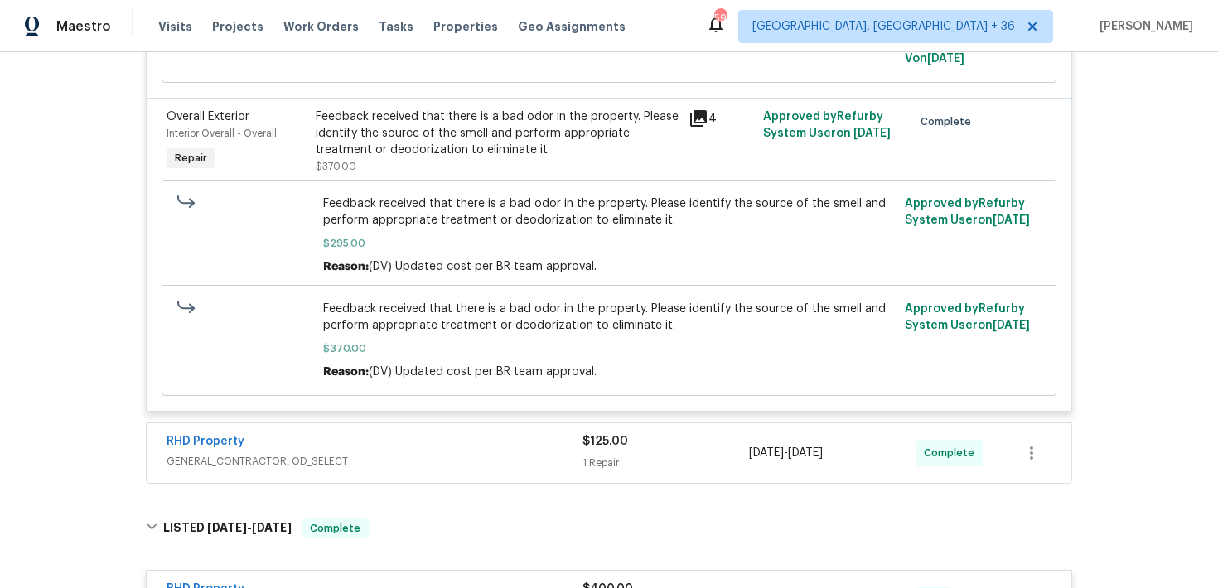
click at [585, 455] on div "1 Repair" at bounding box center [666, 463] width 167 height 17
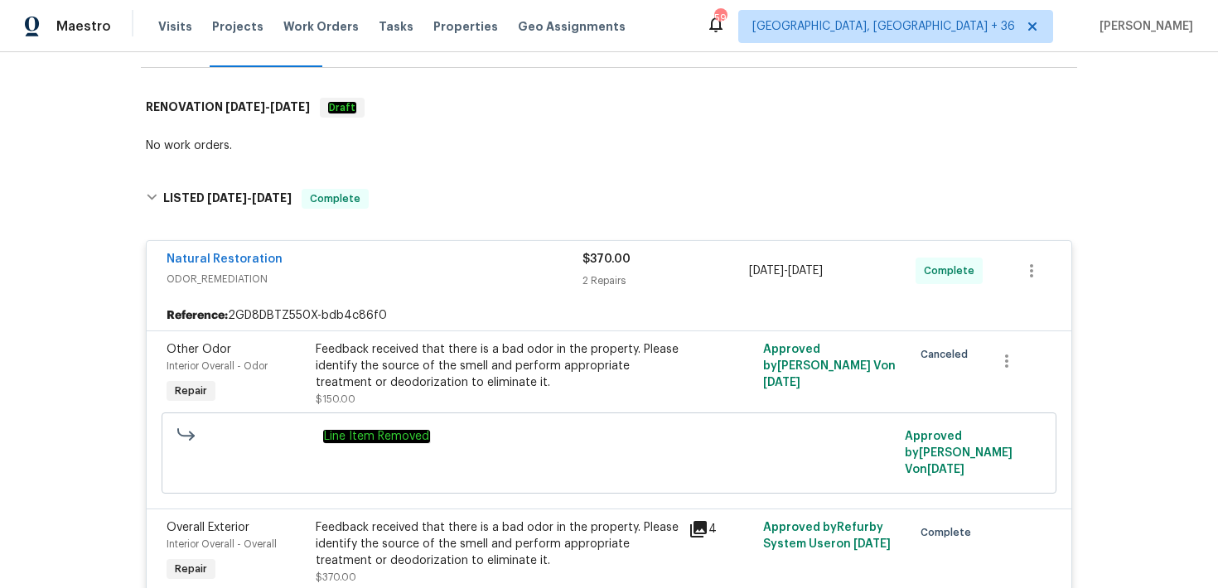
scroll to position [0, 0]
